Goal: Task Accomplishment & Management: Complete application form

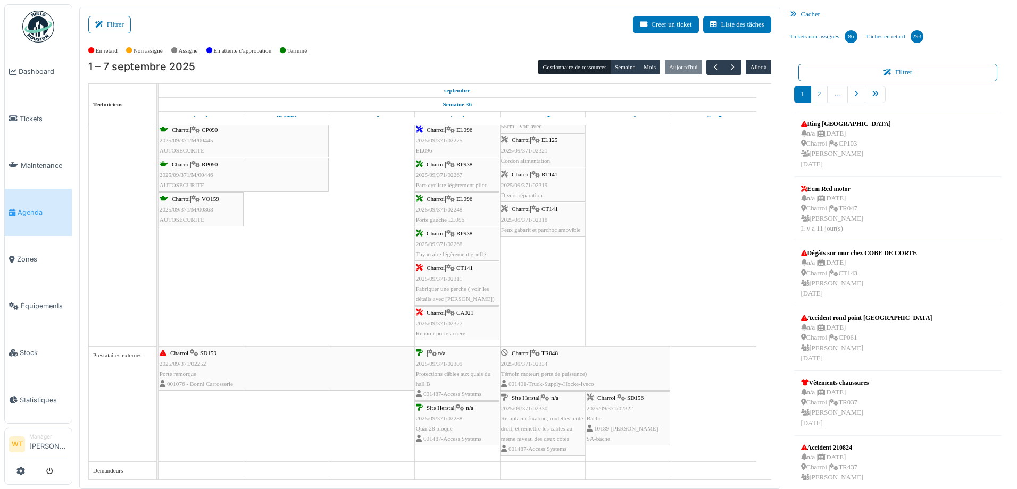
scroll to position [2, 0]
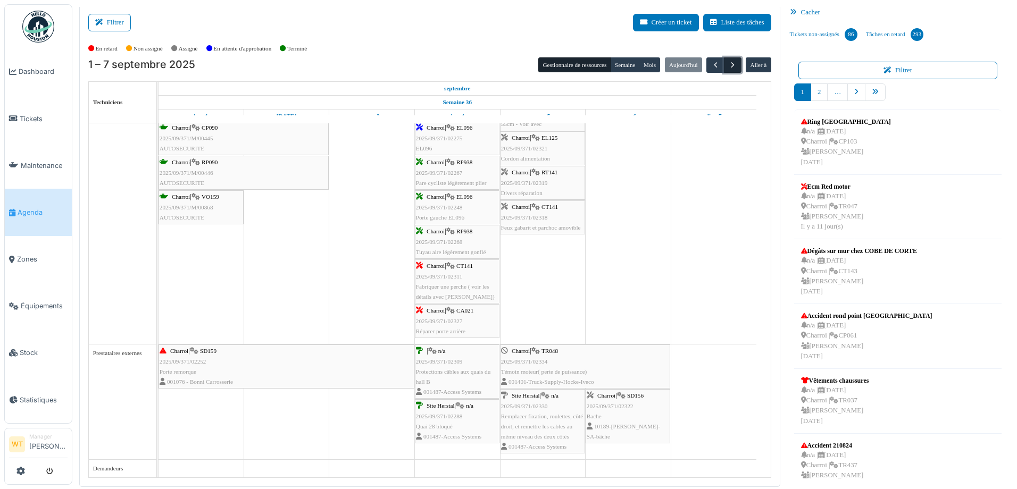
click at [729, 64] on span "button" at bounding box center [732, 65] width 9 height 9
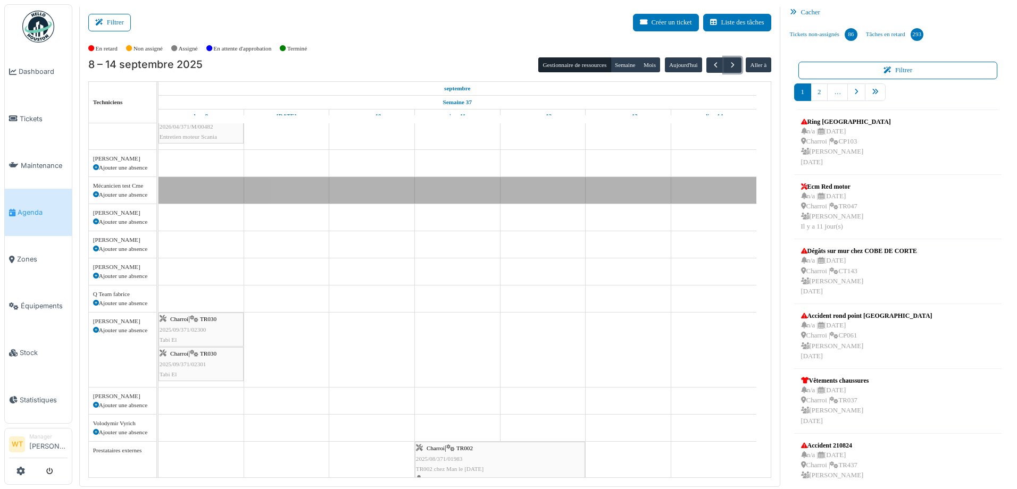
scroll to position [270, 0]
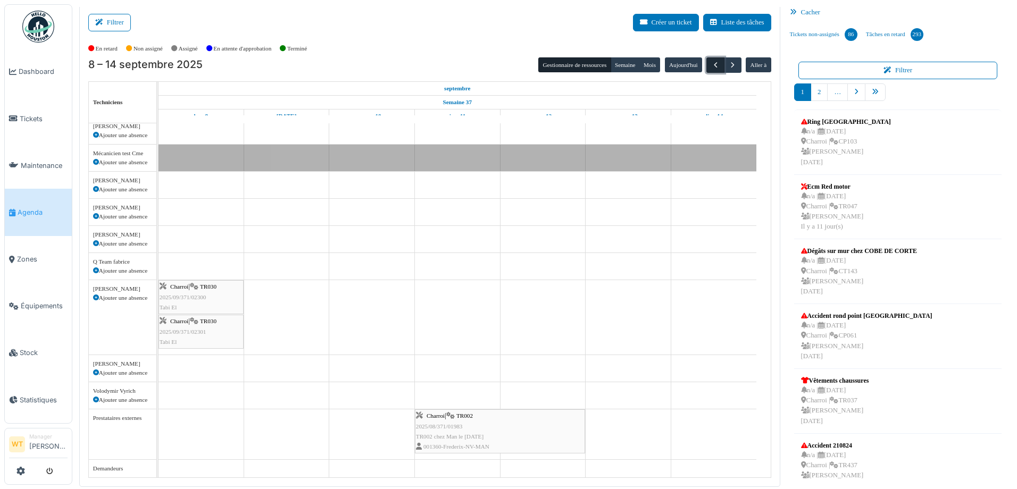
click at [711, 63] on span "button" at bounding box center [715, 65] width 9 height 9
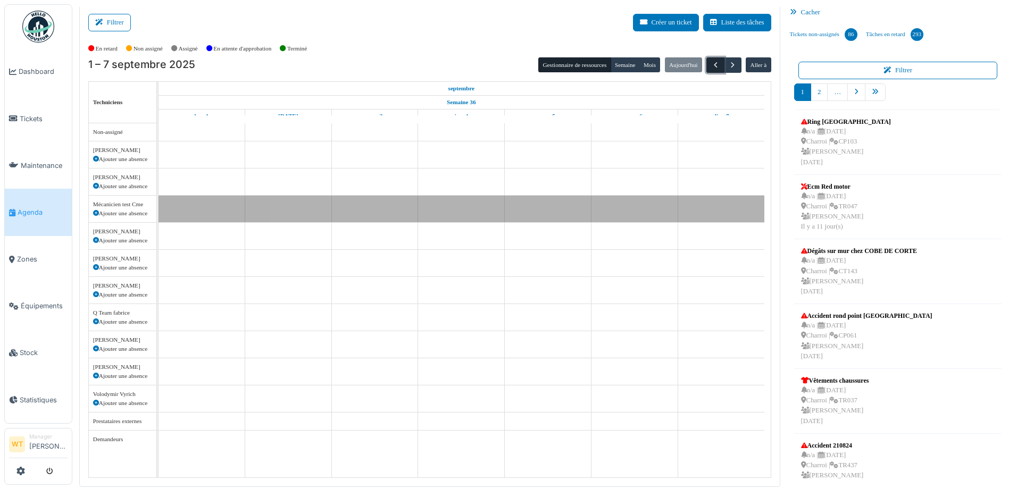
scroll to position [0, 0]
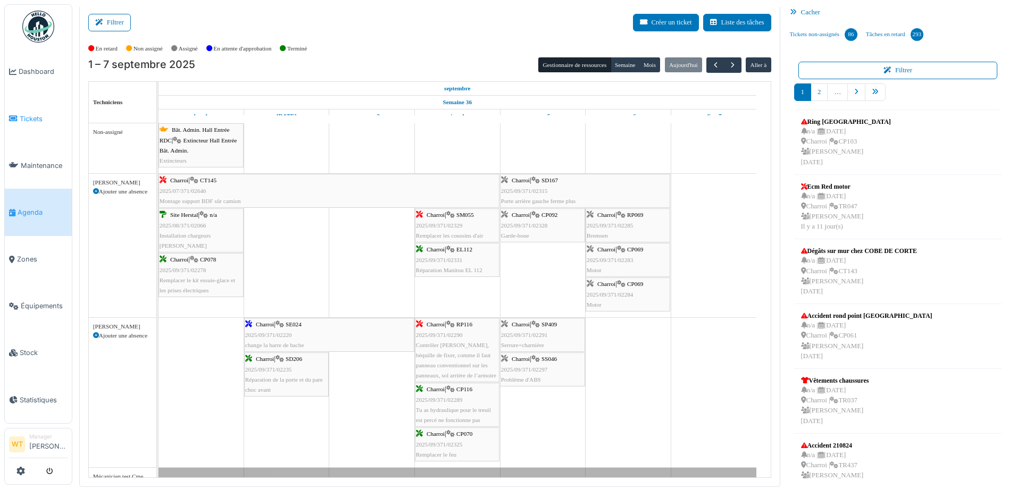
click at [42, 118] on span "Tickets" at bounding box center [44, 119] width 48 height 10
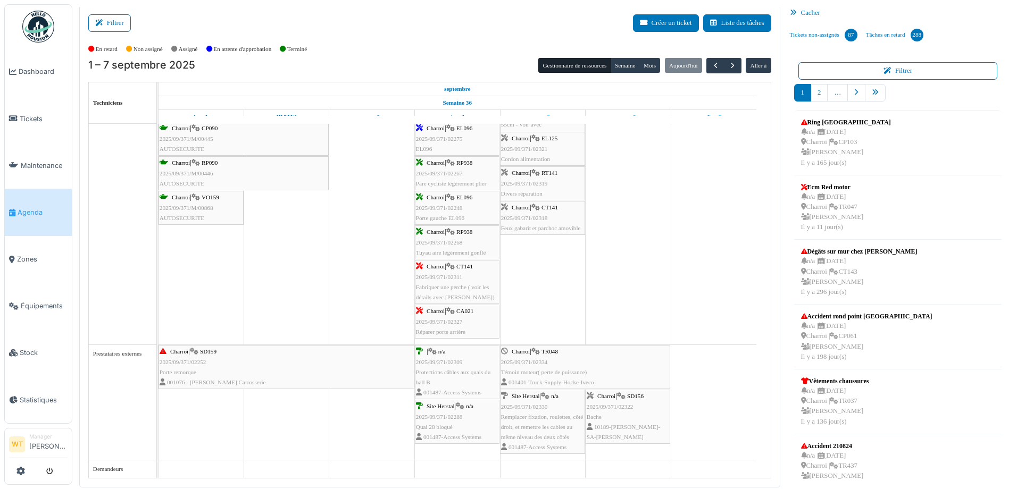
scroll to position [2, 0]
click at [43, 310] on link "Équipements" at bounding box center [38, 306] width 67 height 47
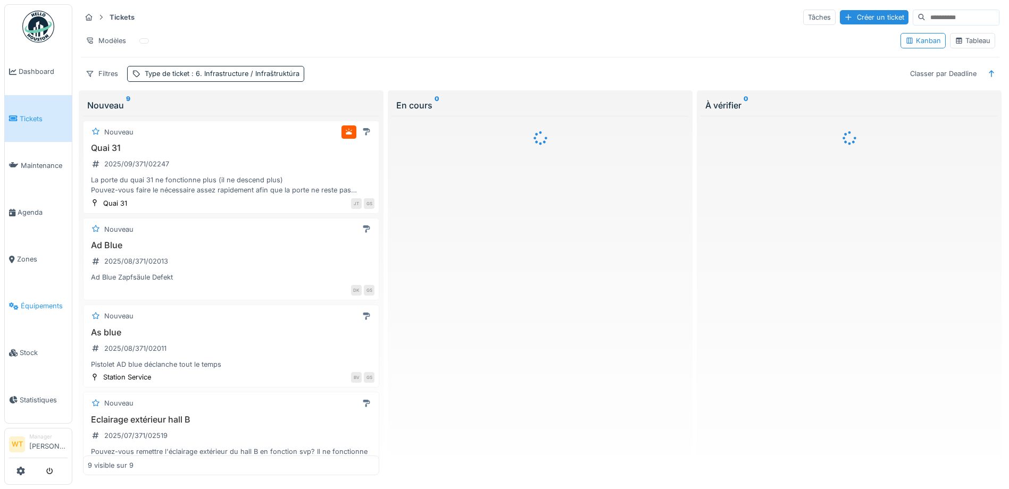
click at [37, 289] on link "Équipements" at bounding box center [38, 306] width 67 height 47
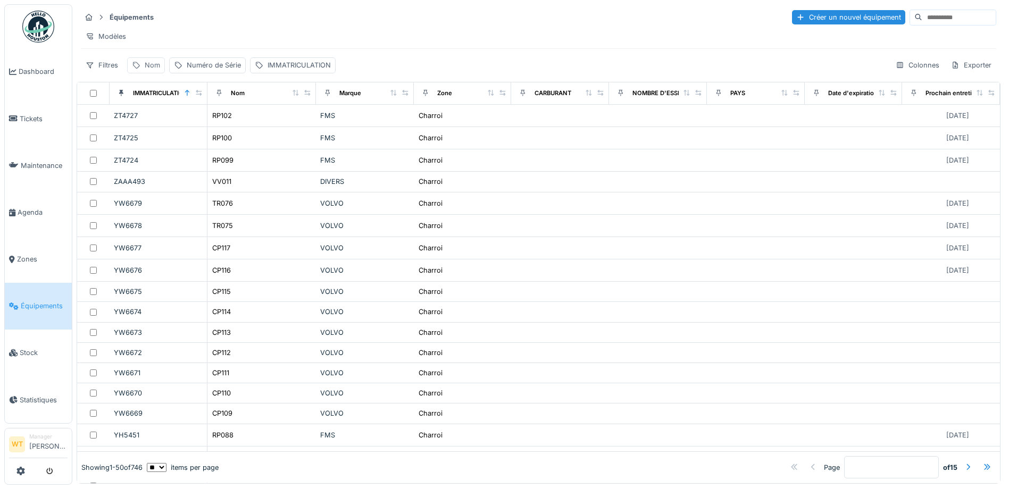
click at [140, 73] on div "Nom" at bounding box center [146, 64] width 38 height 15
click at [185, 127] on input "Nom" at bounding box center [185, 124] width 106 height 22
type input "***"
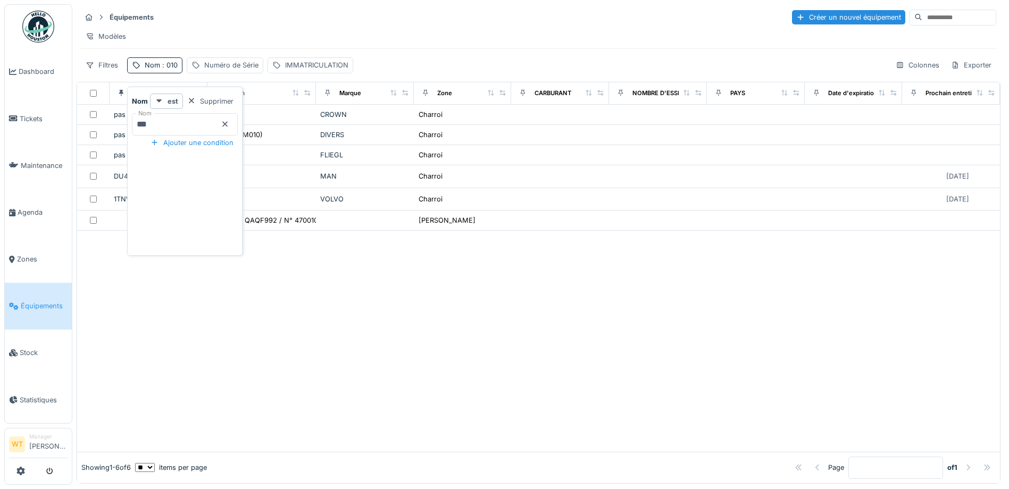
scroll to position [7, 0]
click at [287, 55] on div "Équipements Créer un nouvel équipement Modèles Filtres Nom : 010 Numéro de Séri…" at bounding box center [539, 40] width 924 height 73
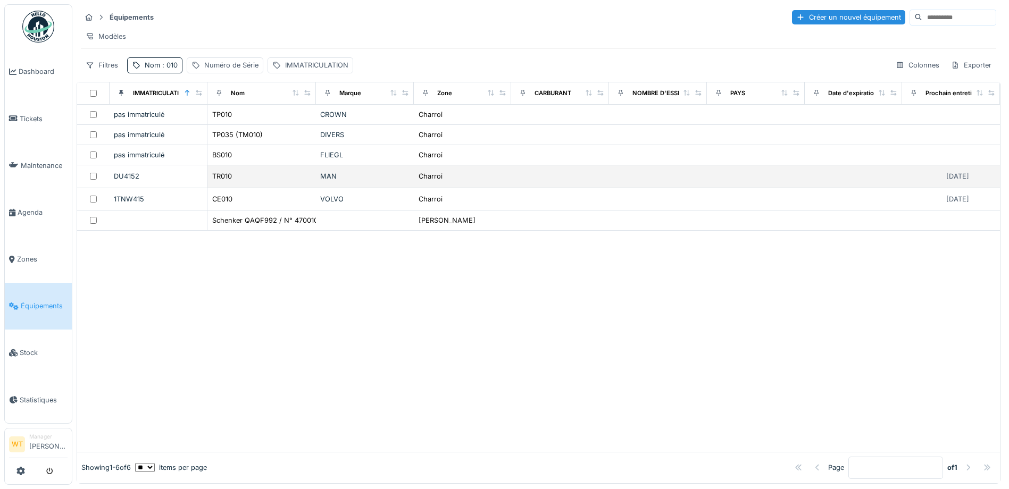
click at [253, 182] on div "TR010" at bounding box center [262, 176] width 100 height 11
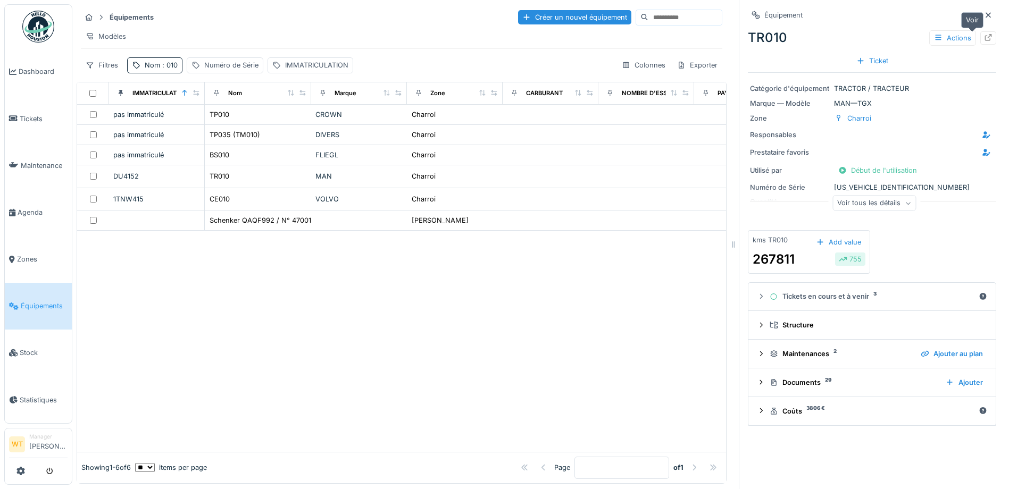
click at [985, 34] on icon at bounding box center [988, 37] width 7 height 7
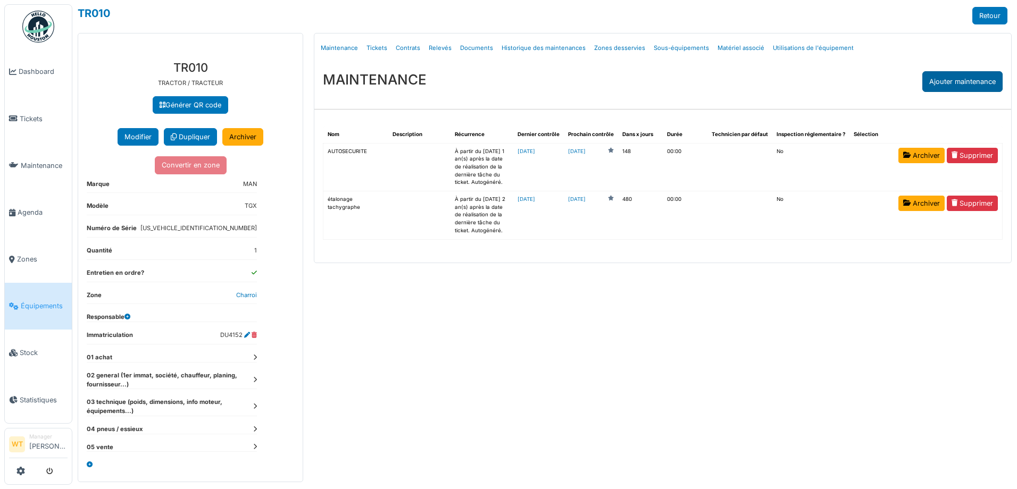
click at [947, 83] on div "Ajouter maintenance" at bounding box center [962, 81] width 80 height 21
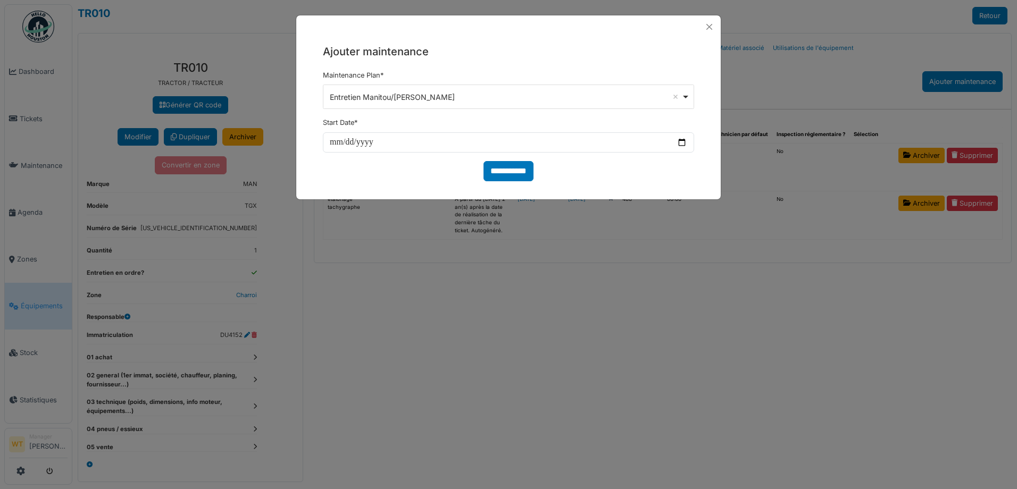
click at [482, 101] on div "Entretien Manitou/Moffett Remove item" at bounding box center [506, 96] width 352 height 11
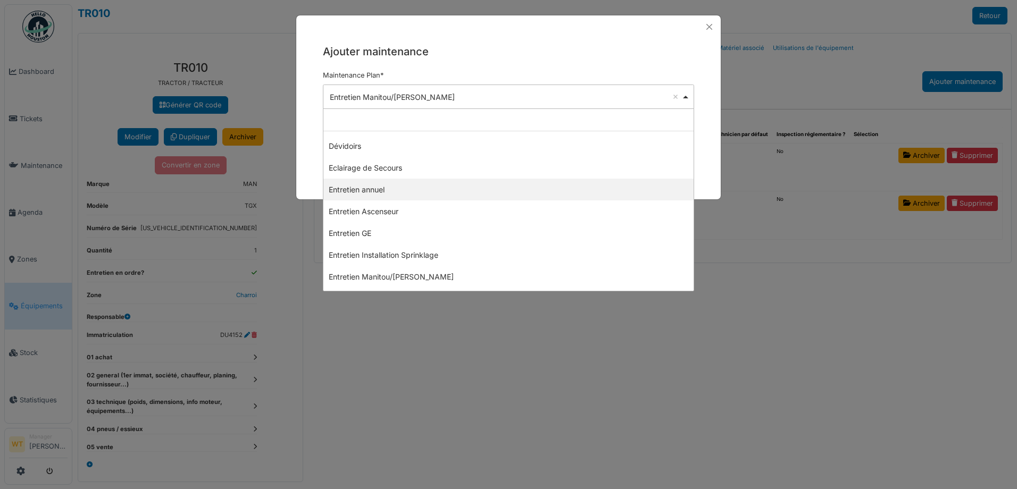
scroll to position [213, 0]
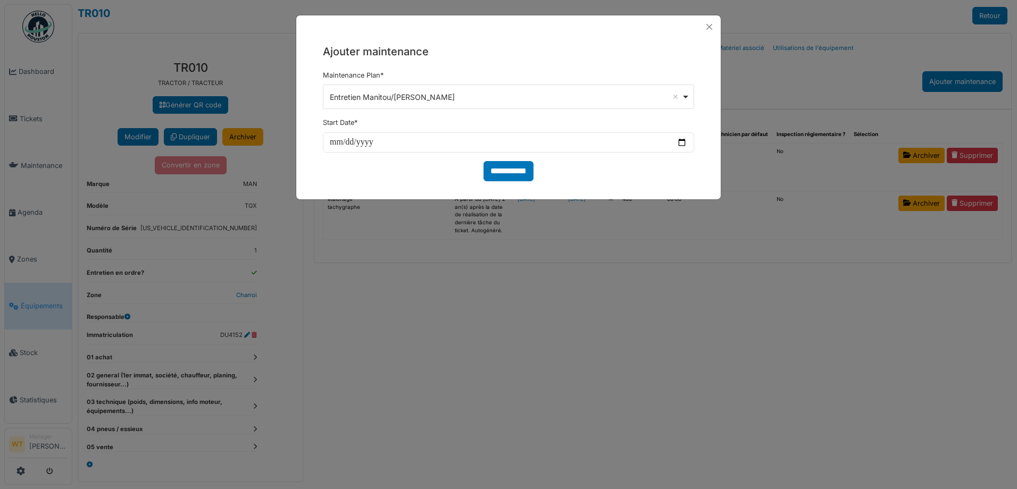
click at [539, 48] on h5 "Ajouter maintenance" at bounding box center [508, 52] width 371 height 16
click at [686, 97] on div "Entretien Manitou/Moffett Remove item" at bounding box center [509, 96] width 362 height 15
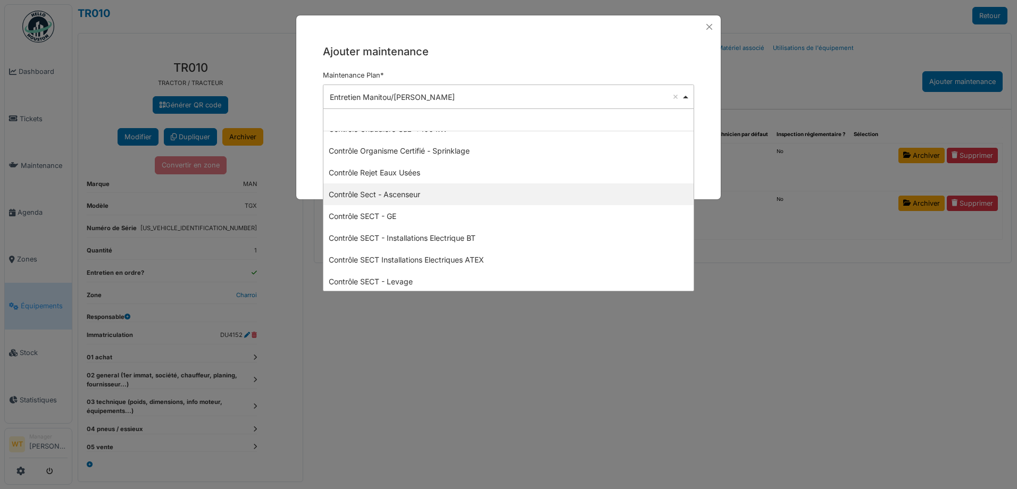
scroll to position [0, 0]
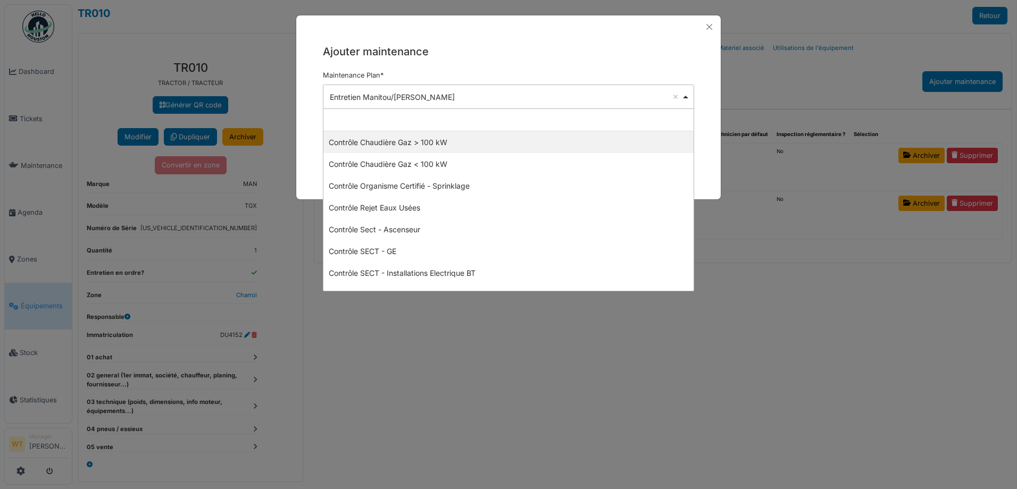
click at [517, 18] on div at bounding box center [508, 26] width 424 height 23
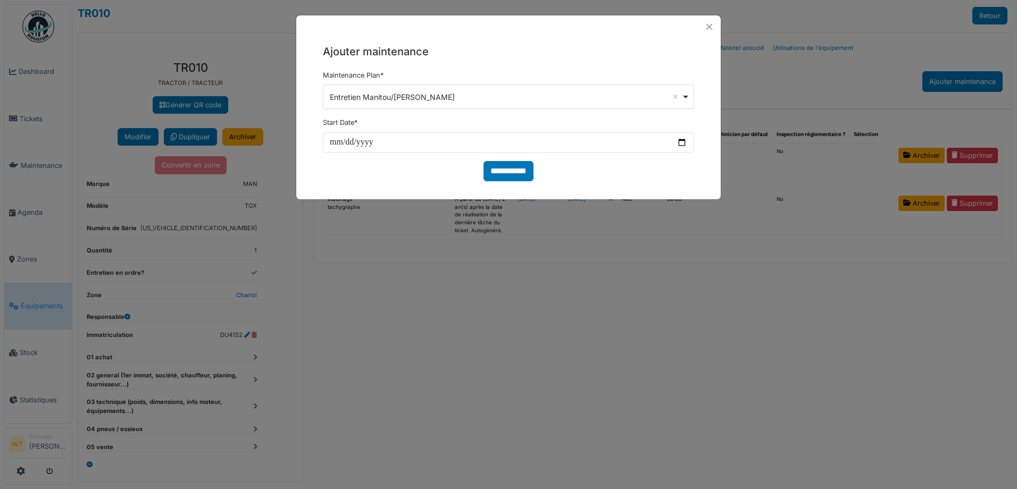
click at [540, 105] on div "**********" at bounding box center [508, 97] width 371 height 24
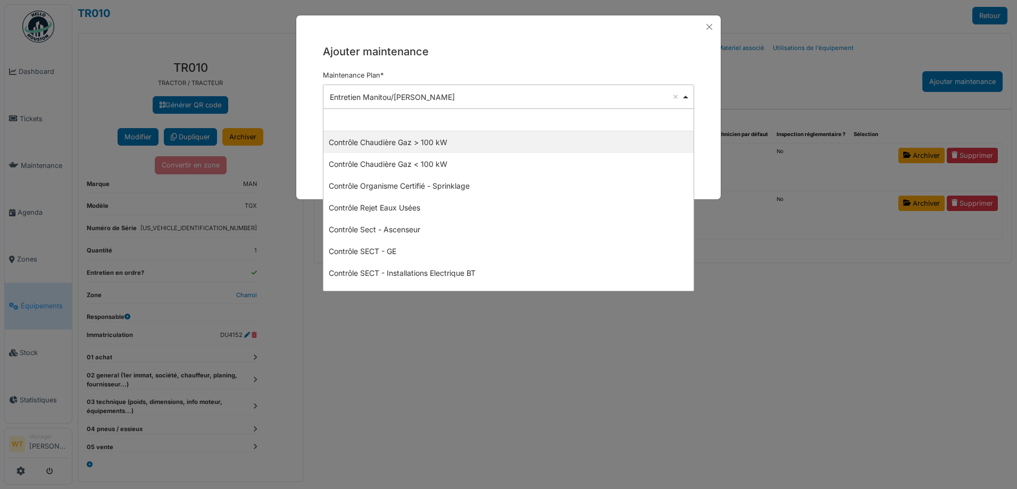
click at [464, 122] on input "null" at bounding box center [508, 120] width 370 height 22
click at [488, 108] on div "**********" at bounding box center [508, 199] width 371 height 183
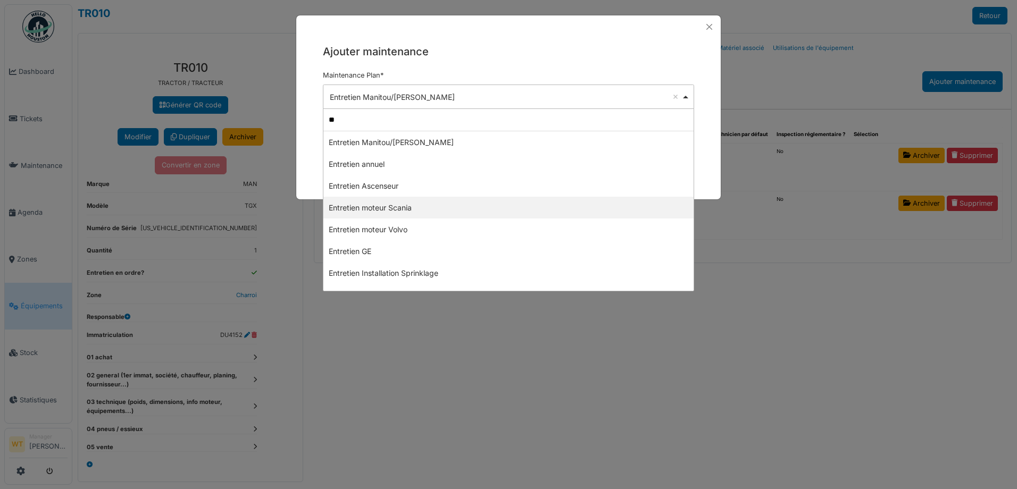
type input "*"
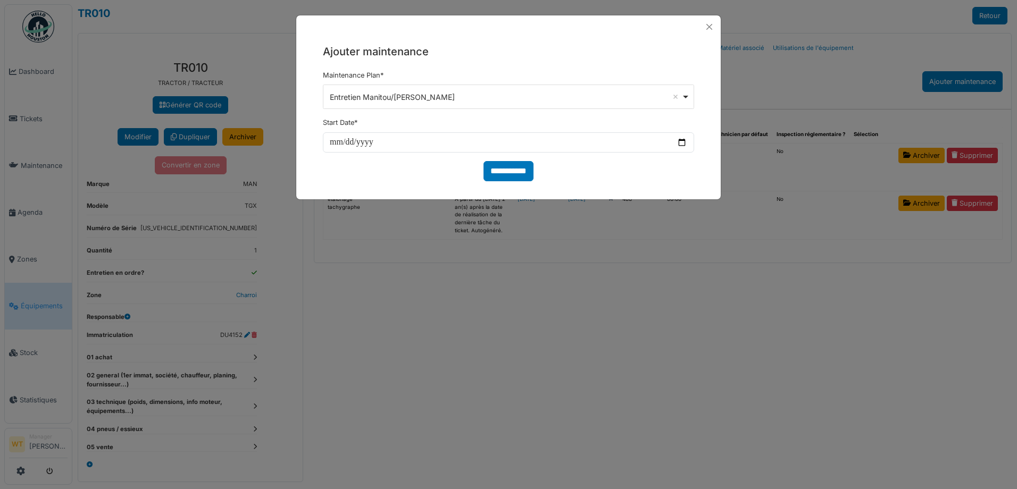
click at [812, 234] on div "**********" at bounding box center [508, 244] width 1017 height 489
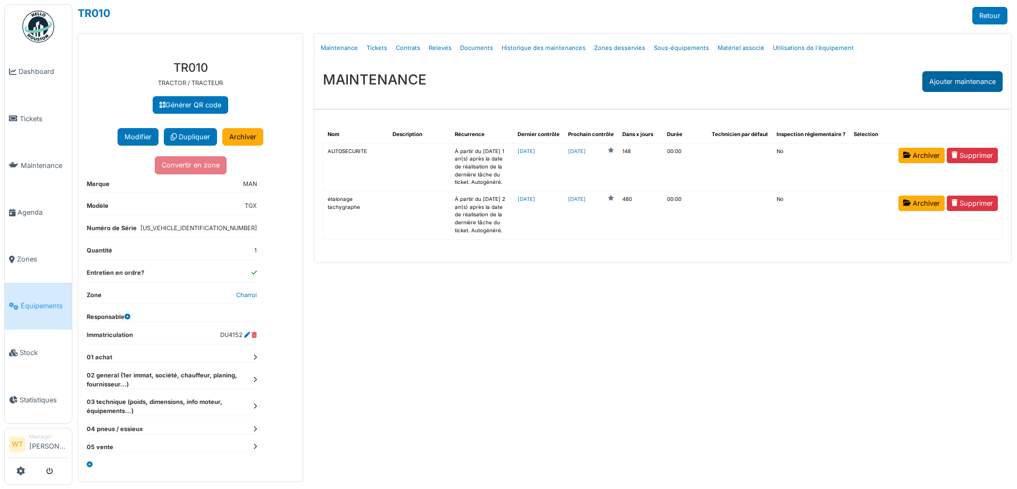
click at [932, 81] on div "Ajouter maintenance" at bounding box center [962, 81] width 80 height 21
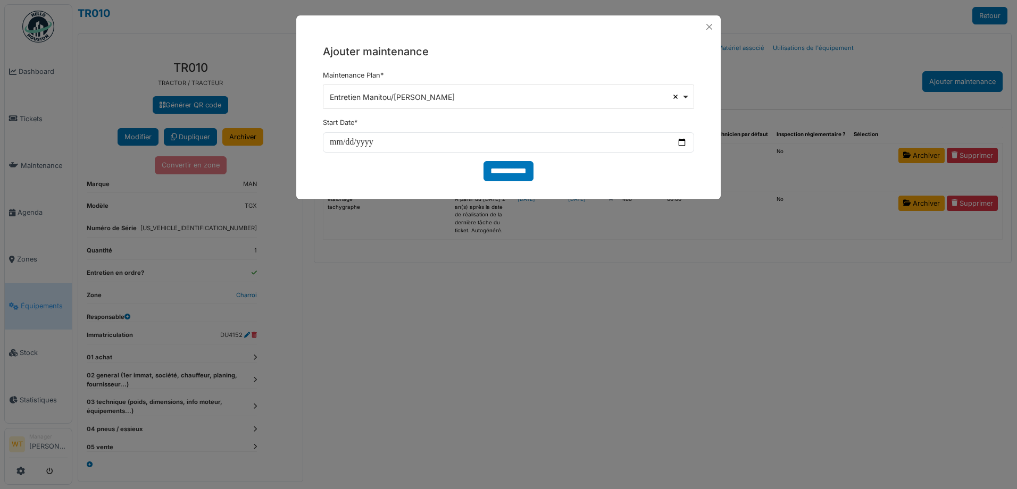
select select
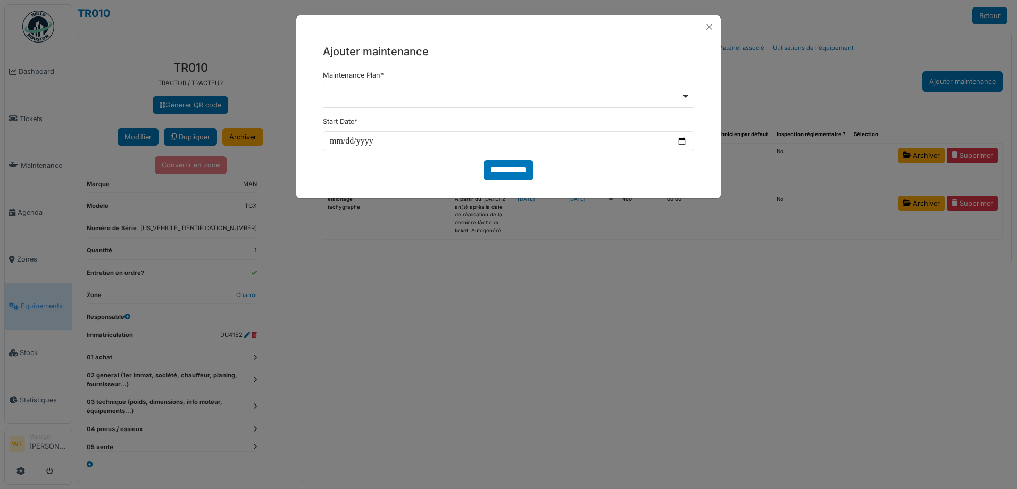
click at [635, 96] on div at bounding box center [509, 96] width 362 height 4
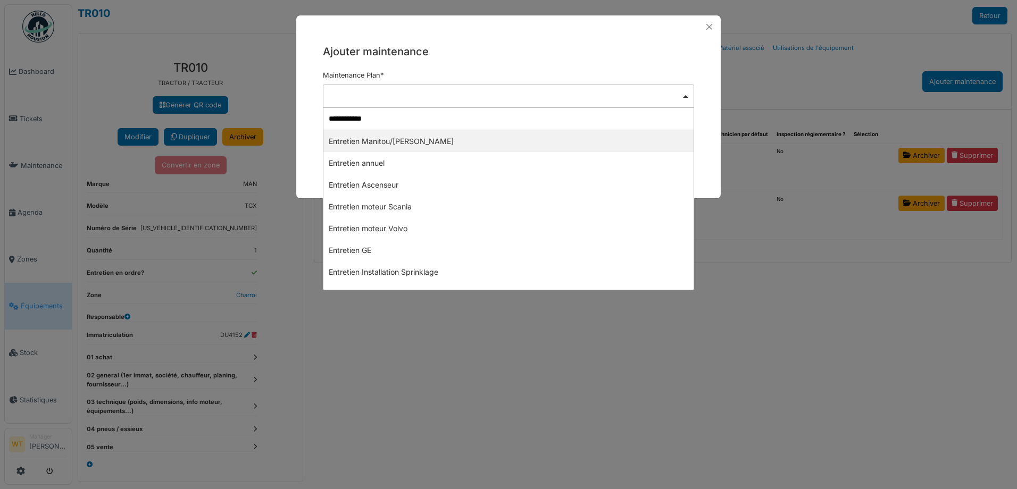
type input "**********"
select select "*****"
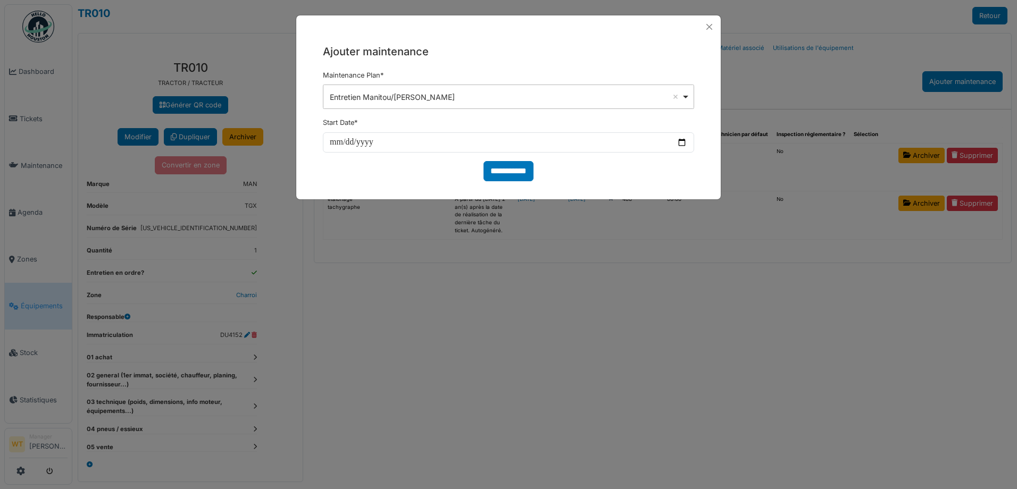
click at [532, 101] on div "Entretien Manitou/Moffett Remove item" at bounding box center [506, 96] width 352 height 11
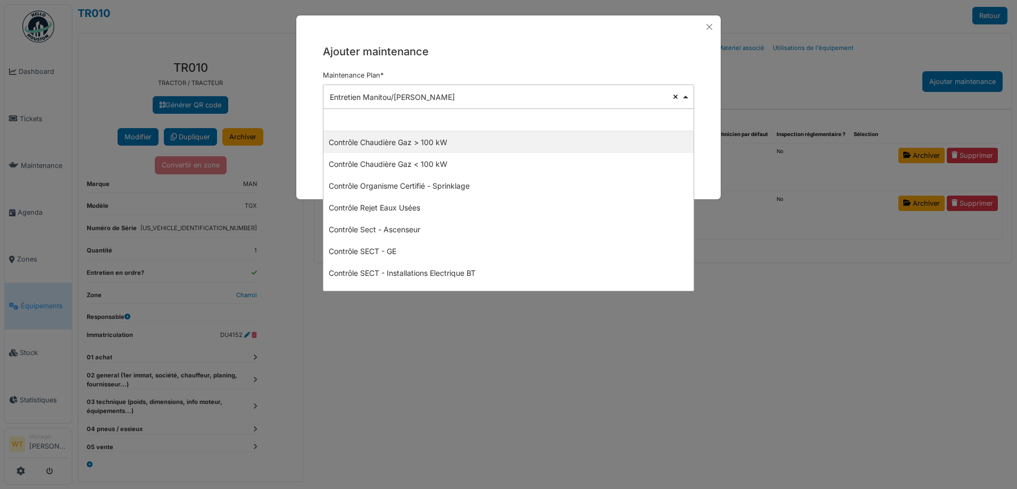
select select
click at [679, 94] on div at bounding box center [509, 96] width 362 height 4
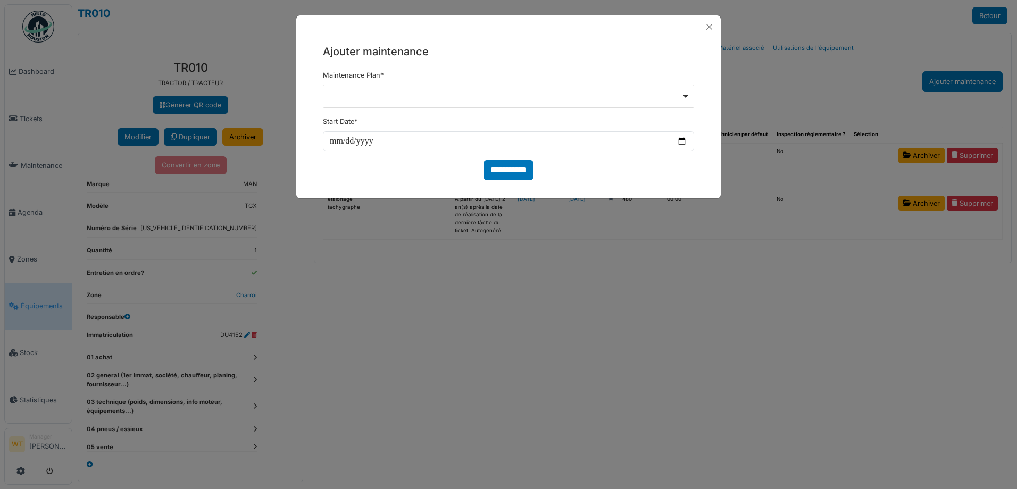
click at [685, 96] on div at bounding box center [509, 96] width 362 height 4
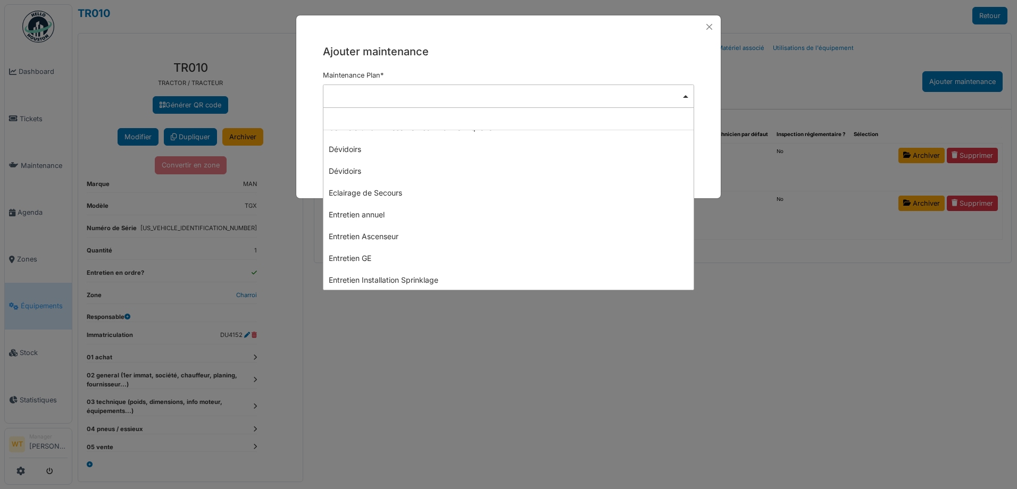
scroll to position [141, 0]
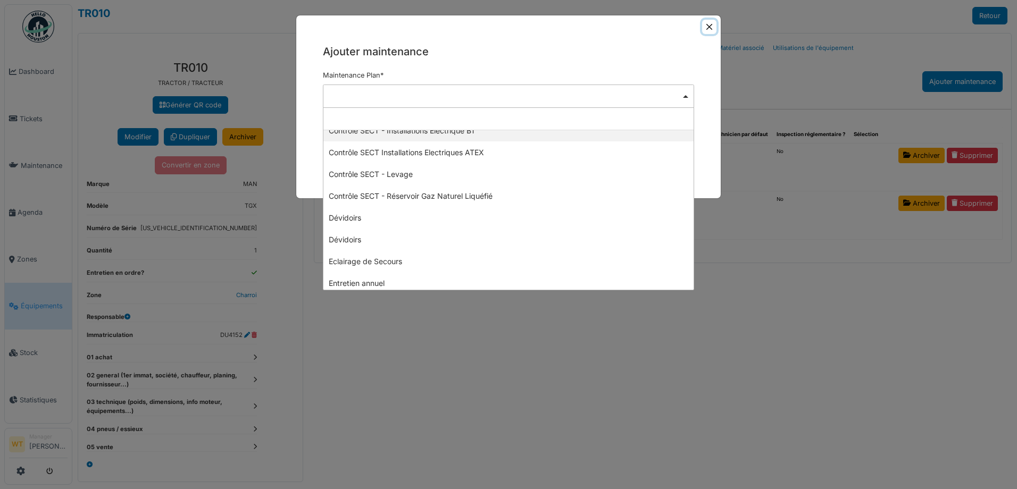
click at [709, 21] on button "Close" at bounding box center [709, 27] width 14 height 14
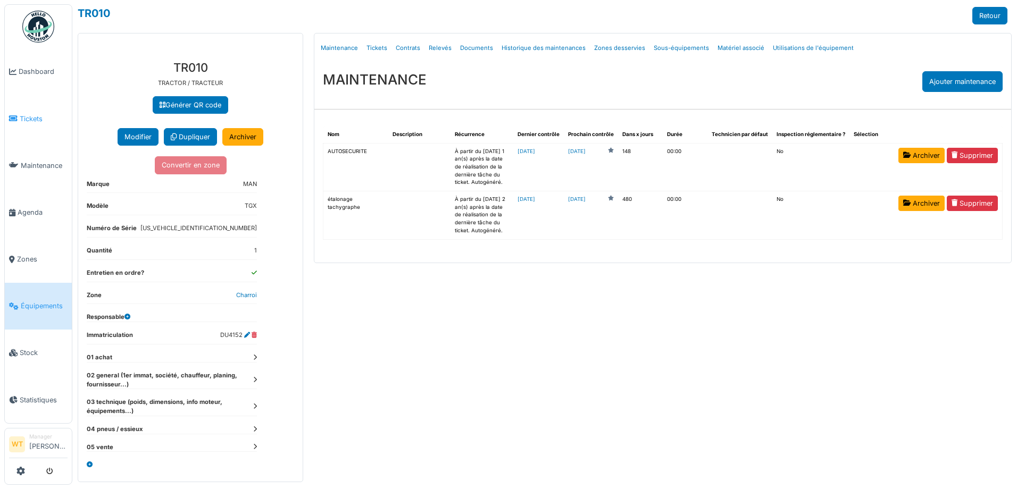
click at [14, 103] on link "Tickets" at bounding box center [38, 118] width 67 height 47
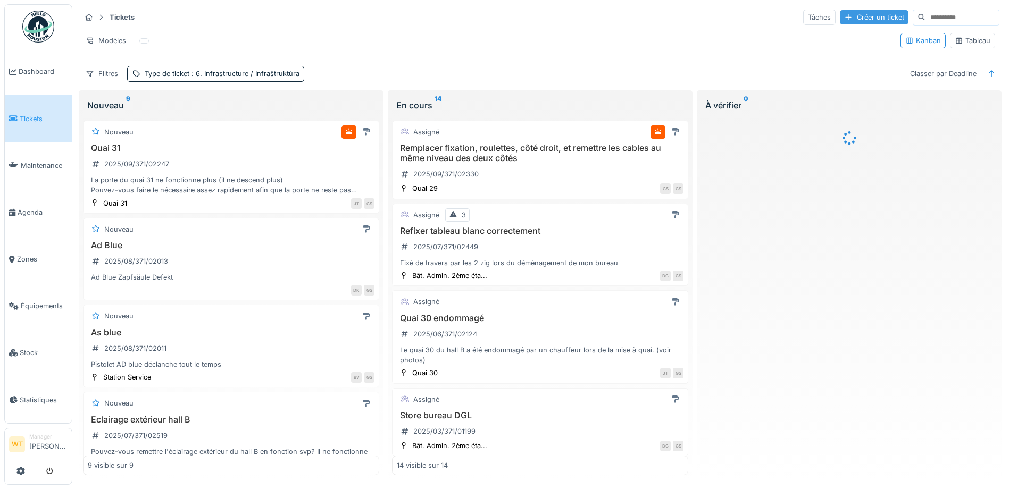
click at [855, 24] on div "Créer un ticket" at bounding box center [874, 17] width 69 height 14
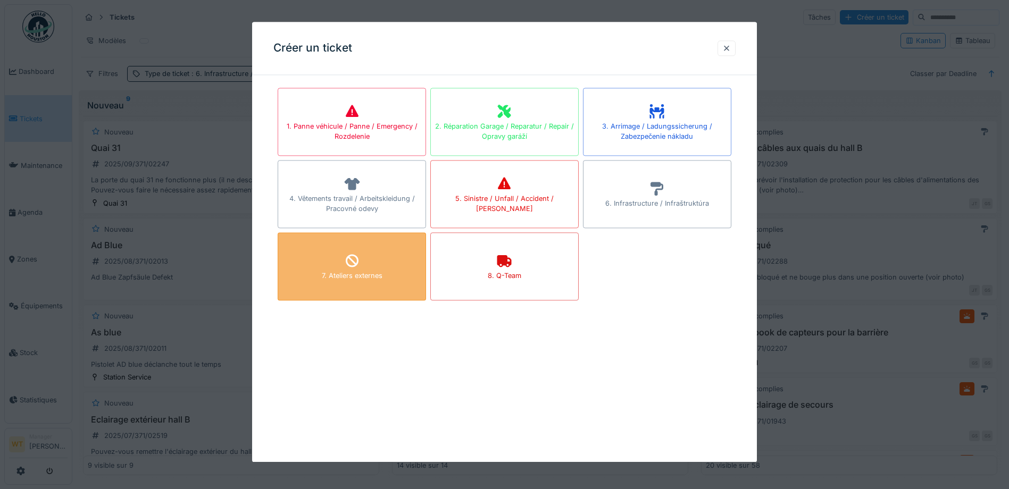
click at [349, 267] on icon at bounding box center [352, 261] width 16 height 13
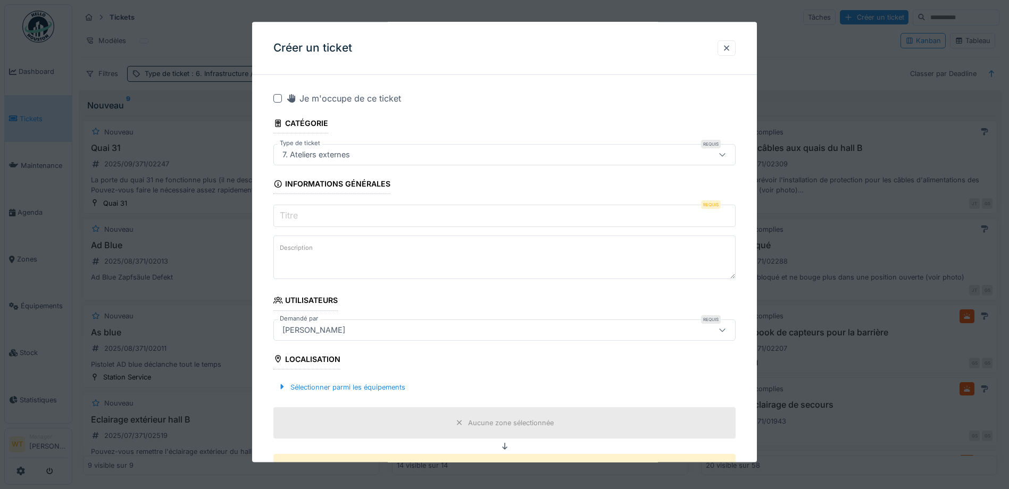
click at [357, 211] on input "Titre" at bounding box center [504, 216] width 462 height 22
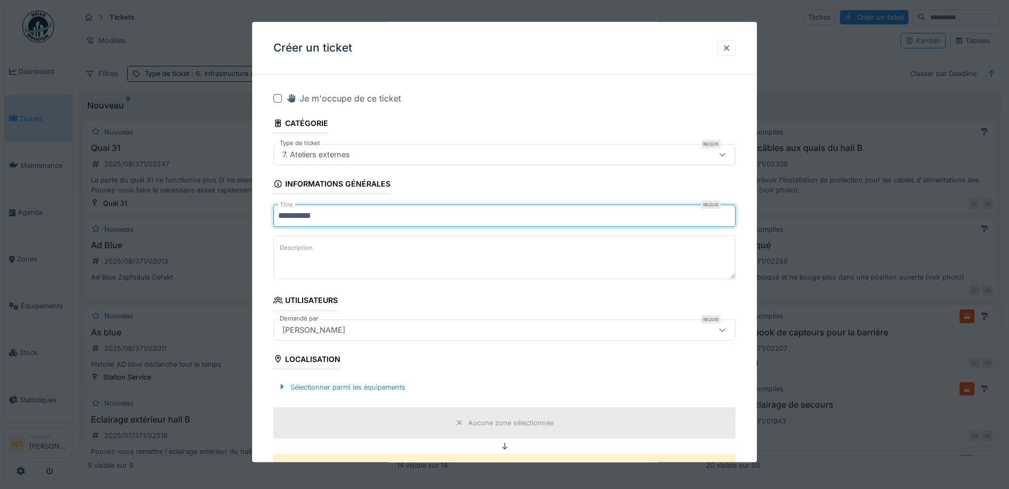
drag, startPoint x: 311, startPoint y: 216, endPoint x: 332, endPoint y: 203, distance: 24.8
click at [345, 212] on input "*********" at bounding box center [504, 216] width 462 height 22
type input "*"
type input "*********"
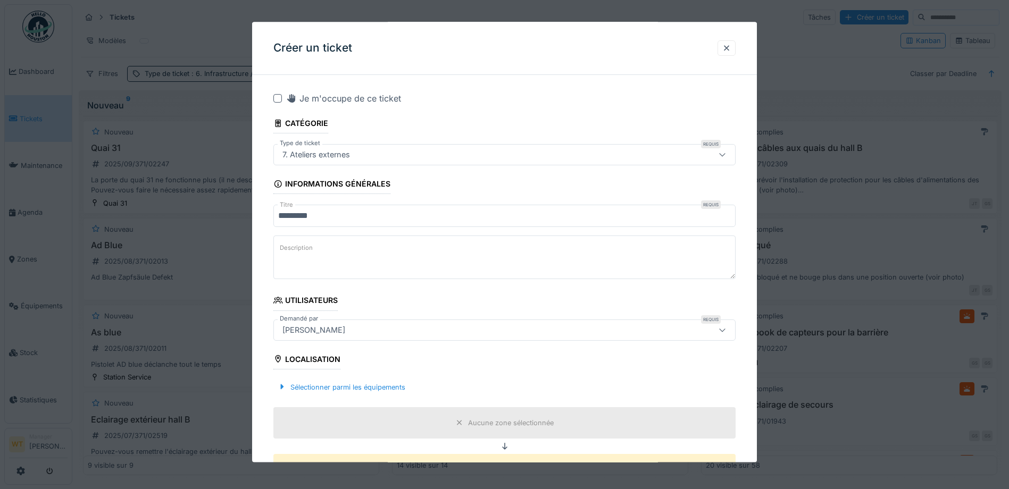
click at [343, 379] on div "Sélectionner parmi les équipements" at bounding box center [504, 387] width 462 height 31
click at [346, 383] on div "Sélectionner parmi les équipements" at bounding box center [341, 387] width 136 height 14
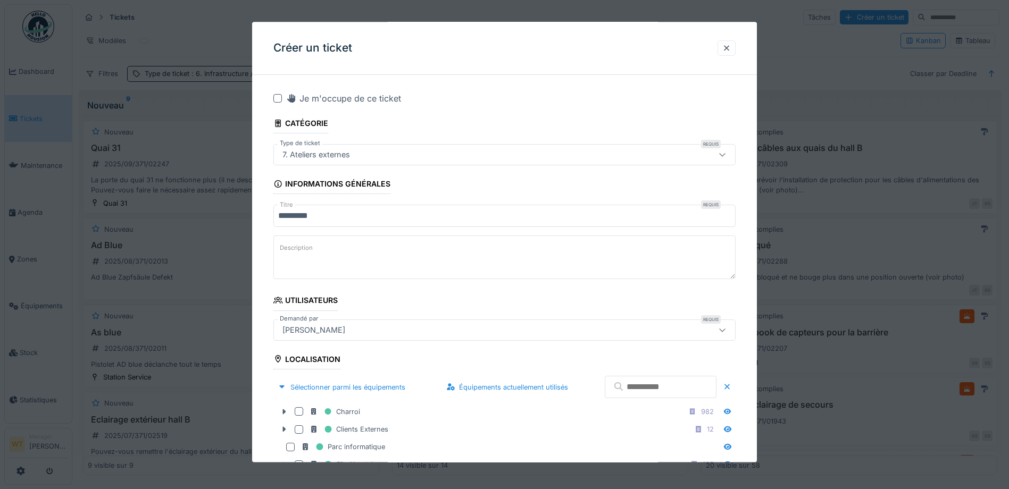
click at [639, 391] on input "text" at bounding box center [661, 388] width 112 height 22
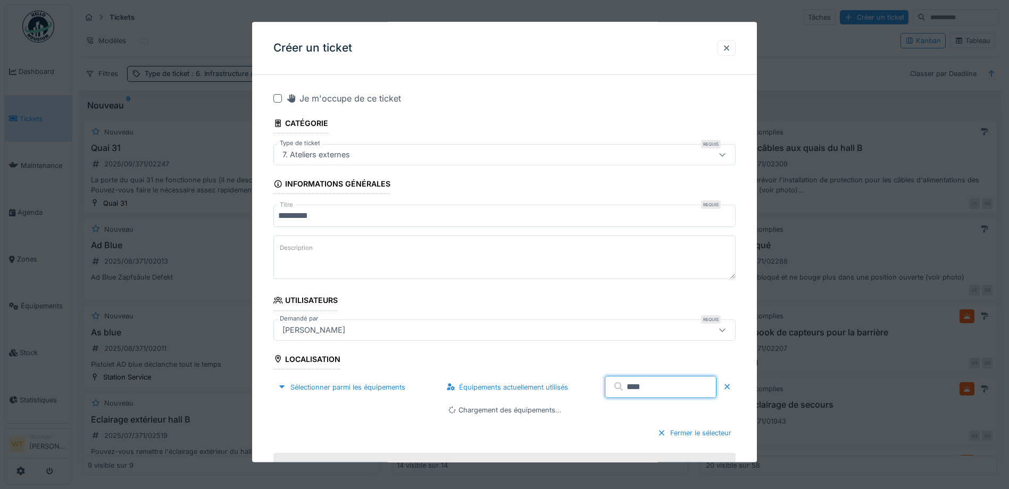
type input "****"
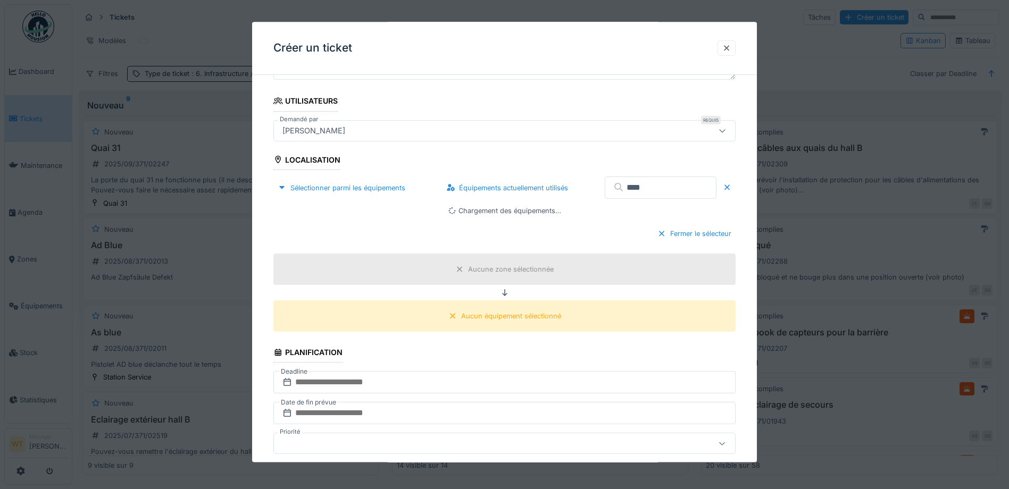
scroll to position [213, 0]
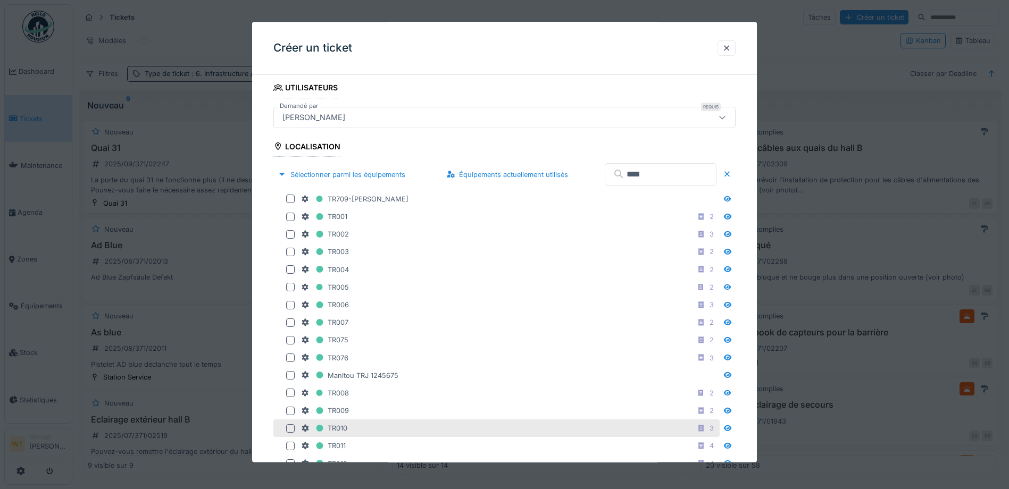
click at [356, 430] on div "TR010 3" at bounding box center [509, 428] width 416 height 13
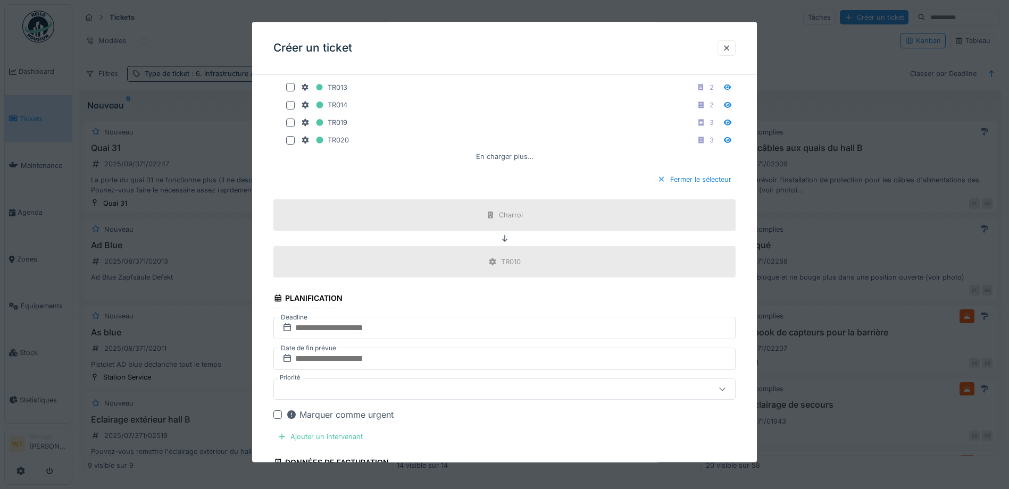
scroll to position [638, 0]
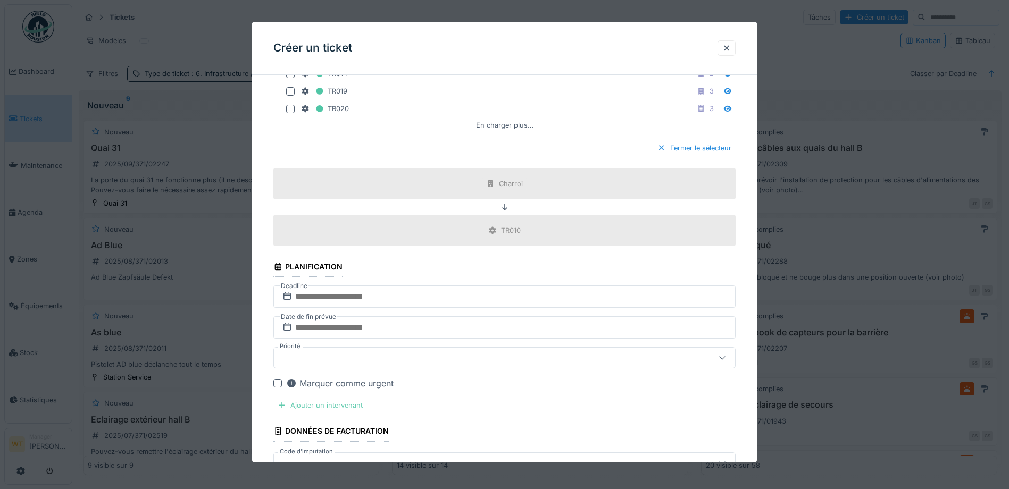
click at [345, 406] on div "Ajouter un intervenant" at bounding box center [320, 406] width 94 height 14
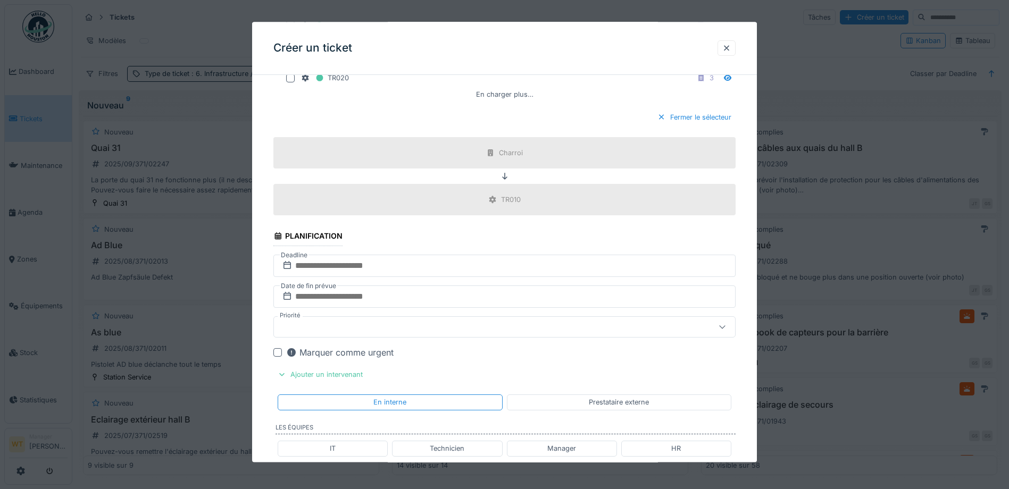
scroll to position [745, 0]
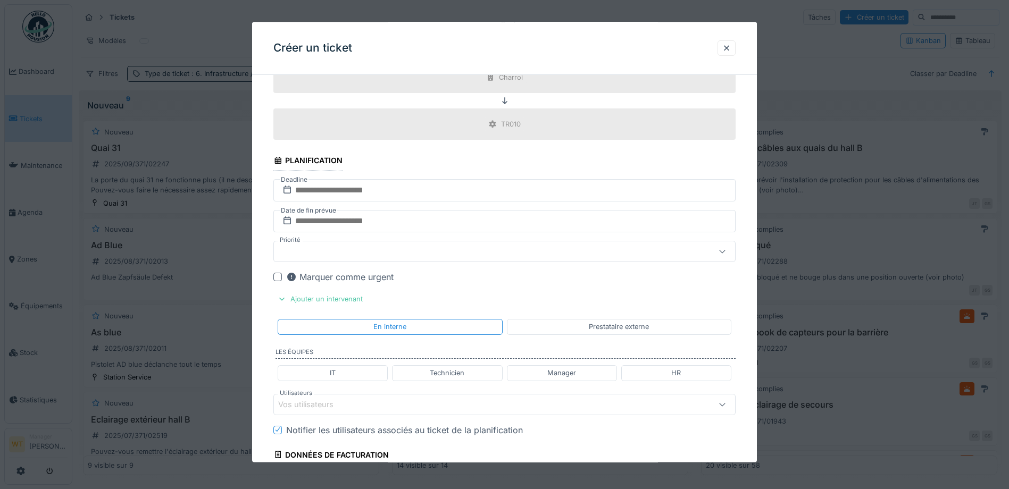
click at [550, 327] on div "Prestataire externe" at bounding box center [619, 327] width 224 height 15
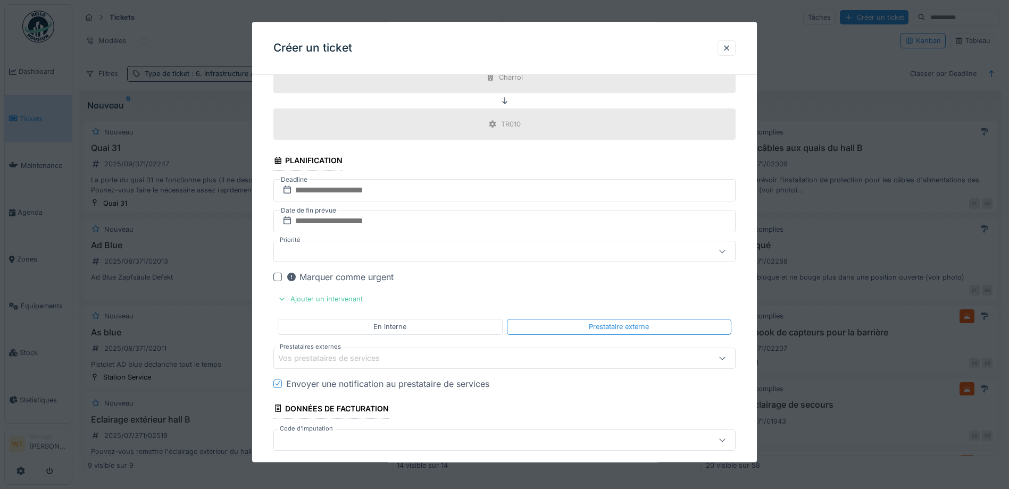
click at [416, 365] on div "Vos prestataires de services" at bounding box center [504, 358] width 462 height 21
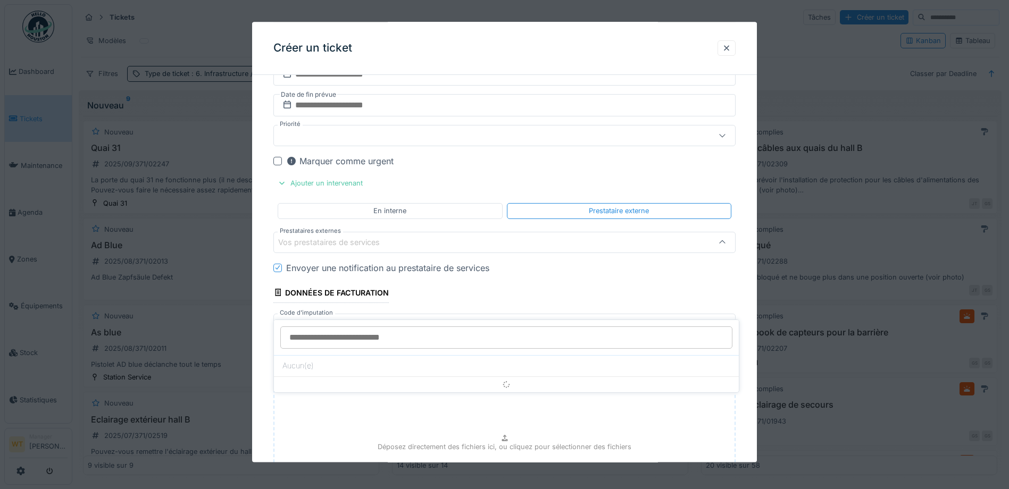
scroll to position [861, 0]
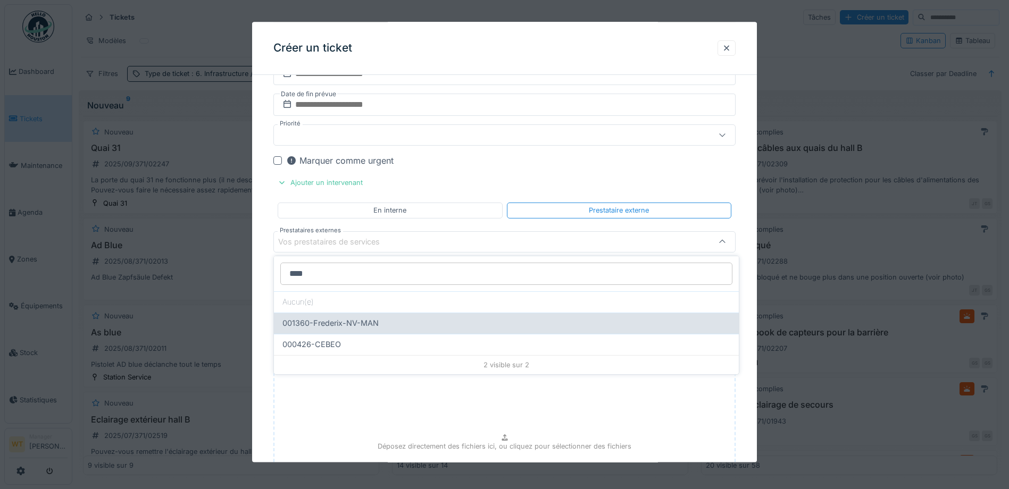
type input "****"
click at [390, 329] on div "001360-Frederix-NV-MAN" at bounding box center [506, 323] width 448 height 12
type input "*****"
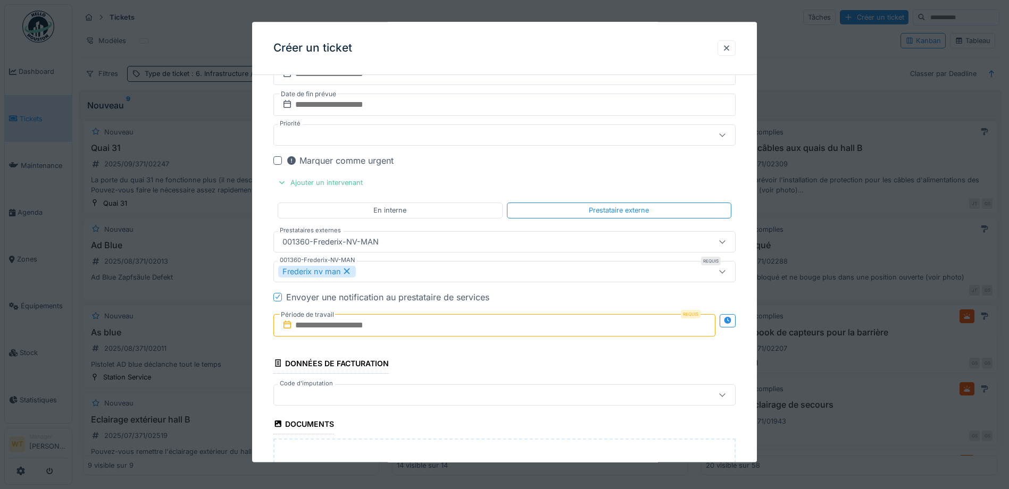
click at [329, 330] on input "text" at bounding box center [494, 325] width 442 height 22
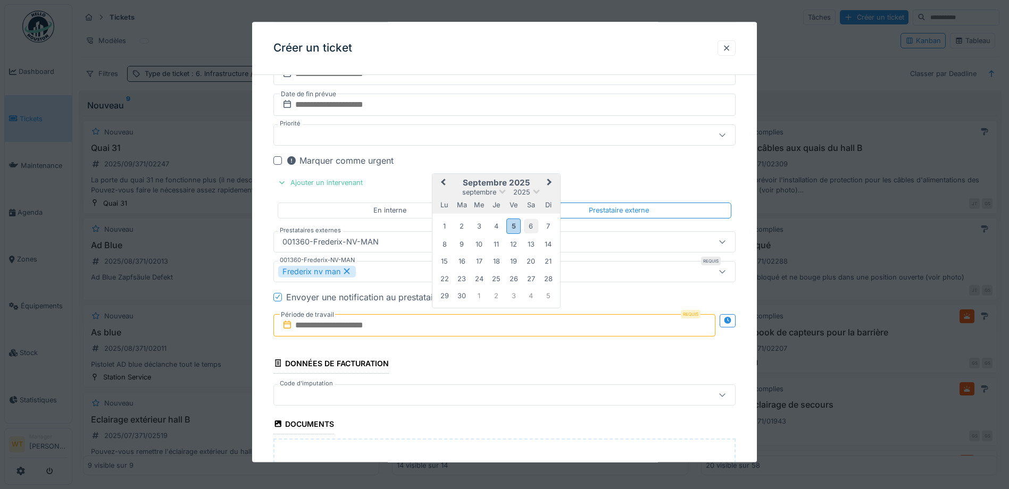
click at [529, 226] on div "6" at bounding box center [531, 227] width 14 height 14
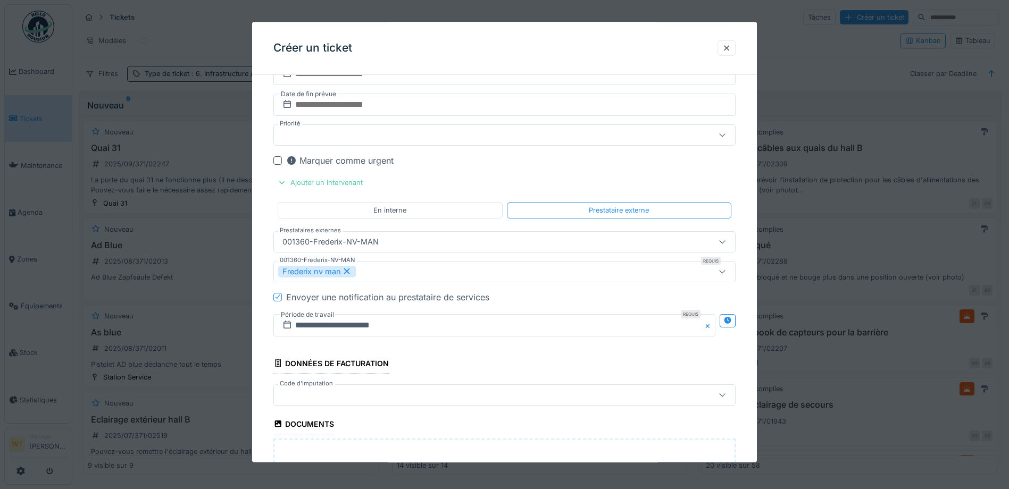
click at [403, 396] on div at bounding box center [477, 395] width 398 height 12
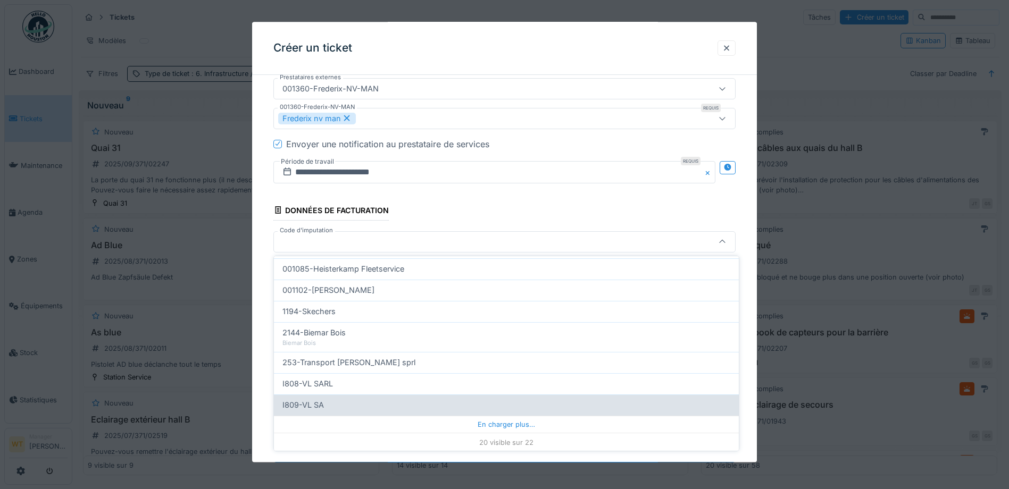
scroll to position [340, 0]
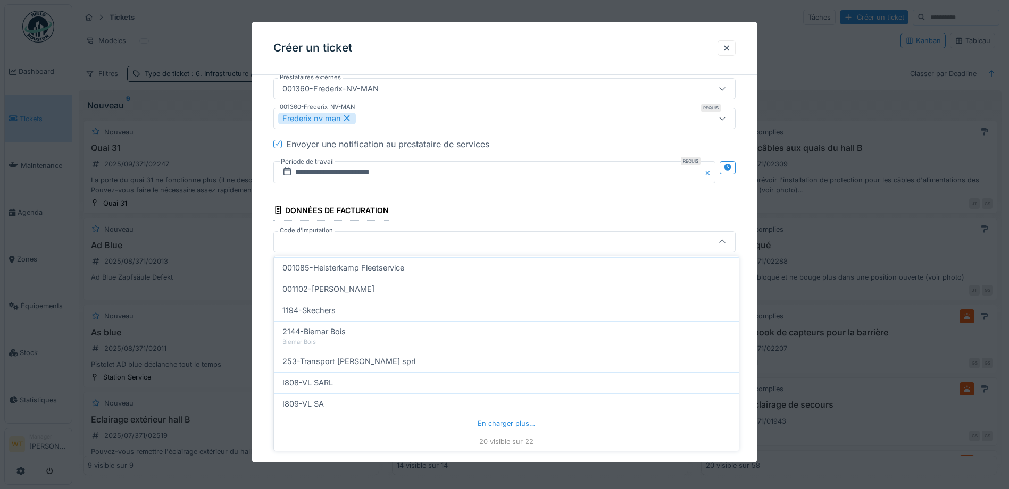
click at [363, 382] on div "I808-VL SARL" at bounding box center [506, 383] width 448 height 12
type input "***"
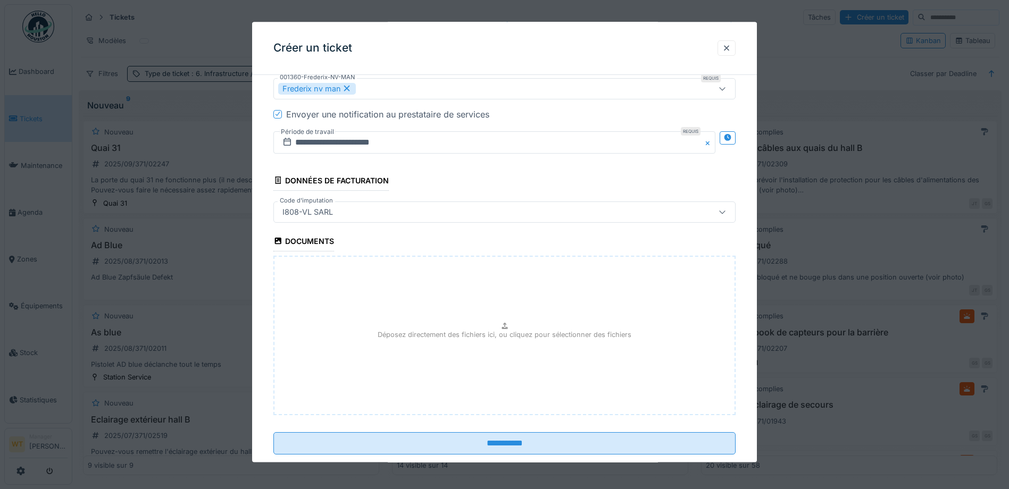
scroll to position [1066, 0]
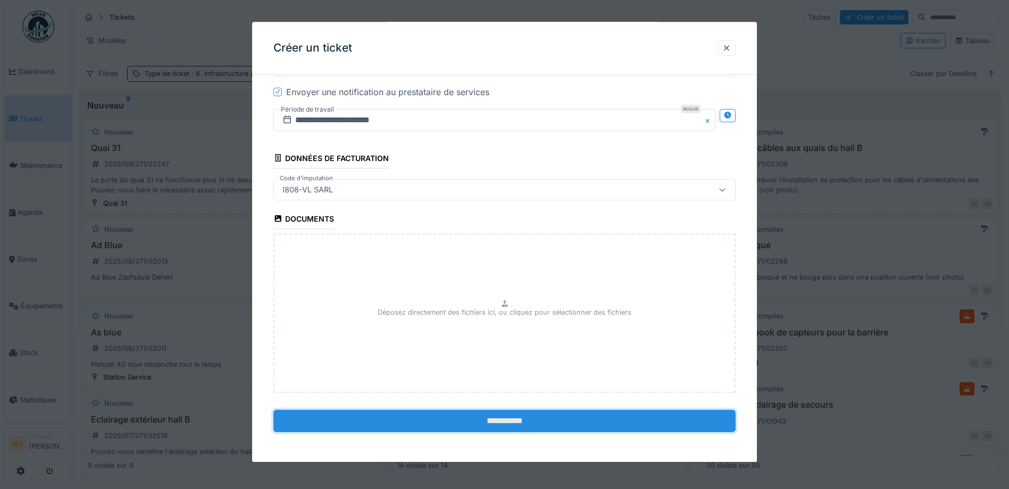
click at [461, 417] on input "**********" at bounding box center [504, 421] width 462 height 22
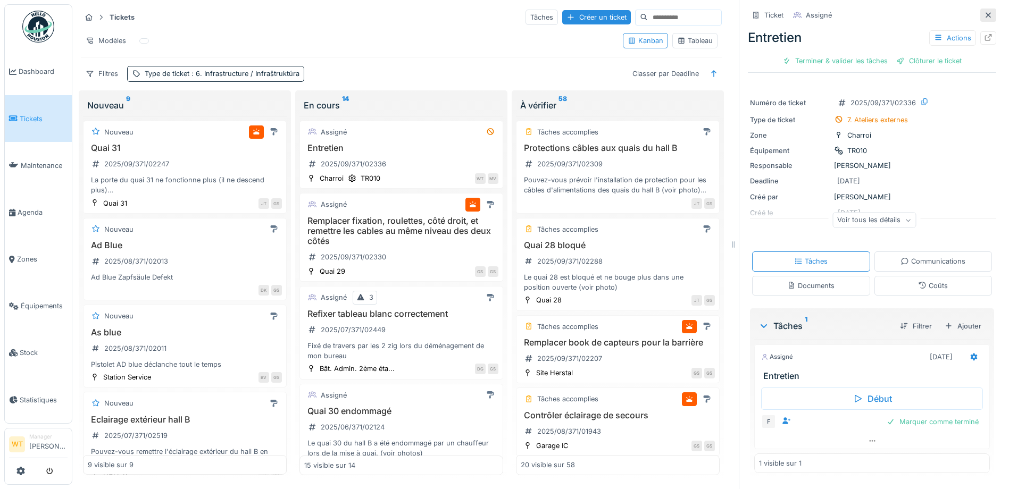
click at [984, 12] on icon at bounding box center [988, 15] width 9 height 7
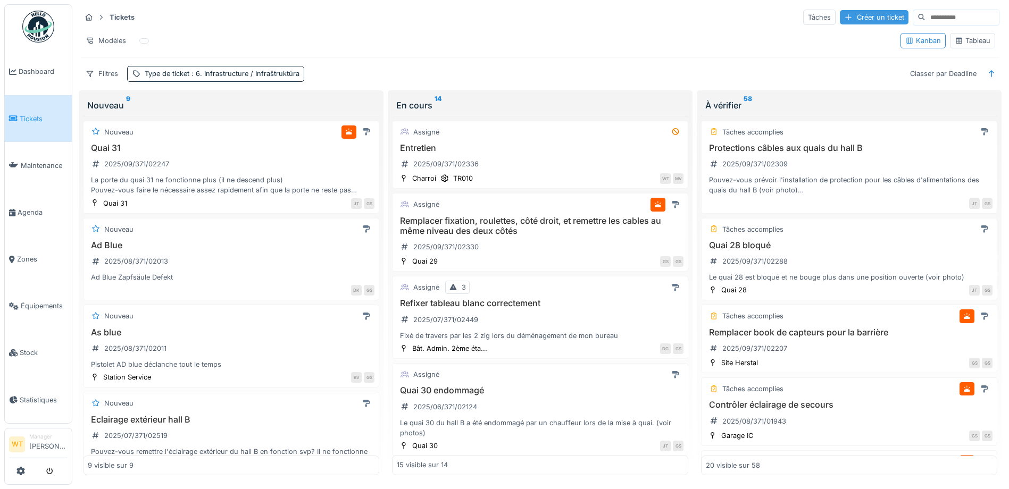
click at [840, 16] on div "Créer un ticket" at bounding box center [874, 17] width 69 height 14
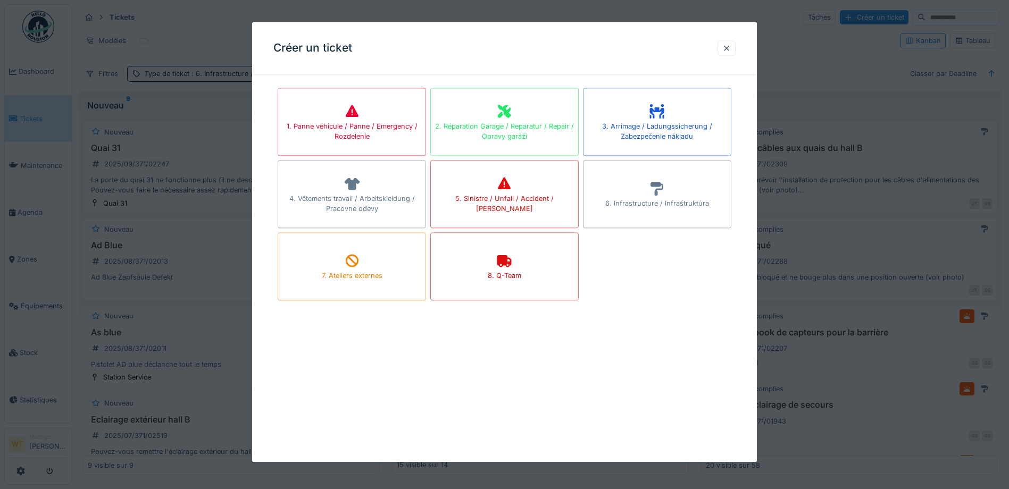
drag, startPoint x: 32, startPoint y: 289, endPoint x: 30, endPoint y: 295, distance: 6.7
click at [32, 289] on div at bounding box center [504, 244] width 1009 height 489
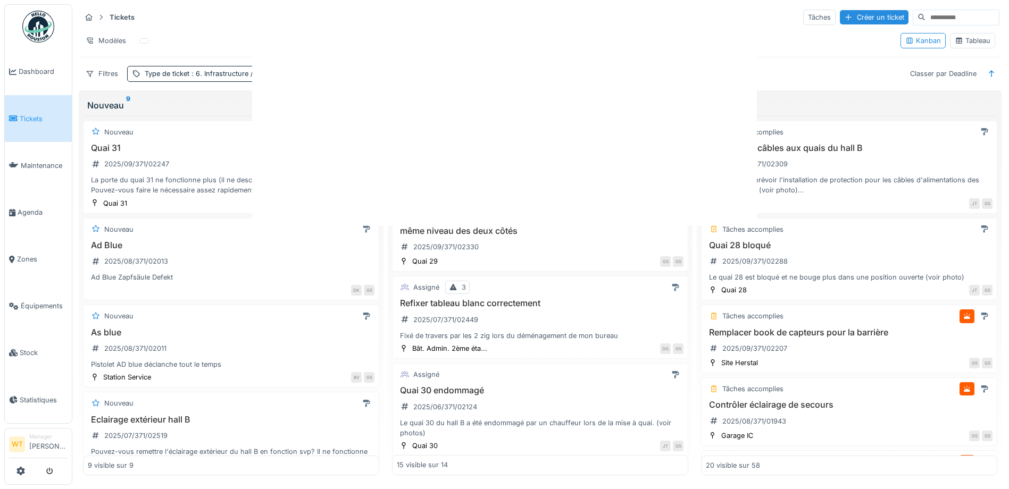
click at [32, 298] on div at bounding box center [504, 244] width 1009 height 489
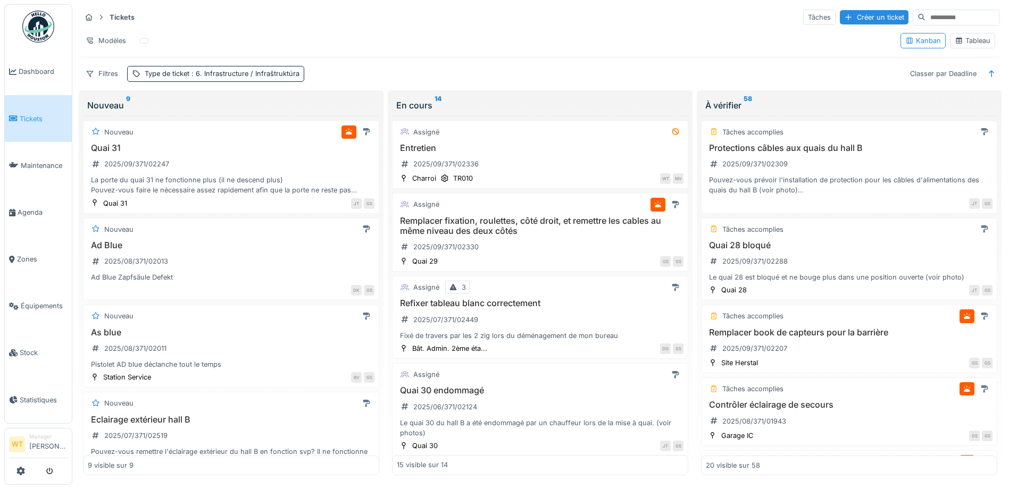
click at [32, 301] on span "Équipements" at bounding box center [44, 306] width 47 height 10
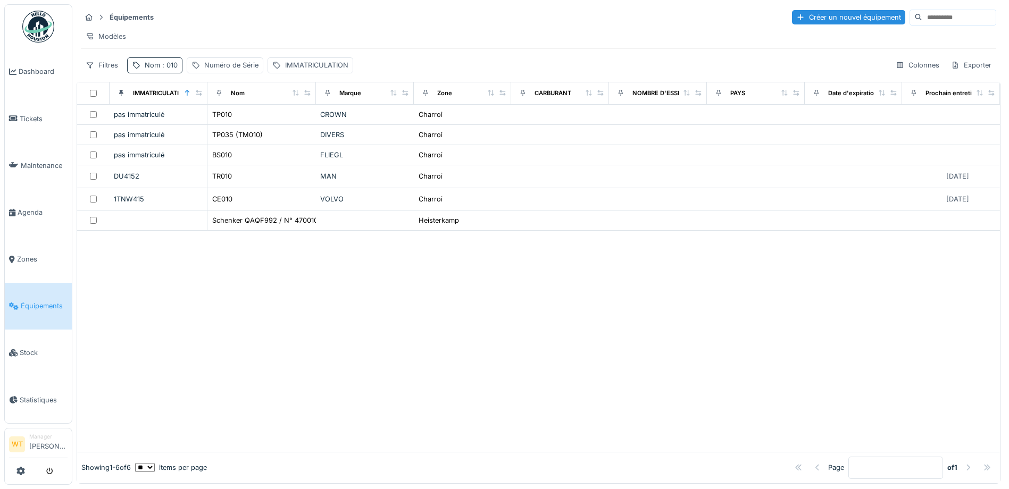
click at [152, 70] on div "Nom : 010" at bounding box center [161, 65] width 33 height 10
click at [229, 125] on icon at bounding box center [225, 124] width 9 height 7
click at [218, 129] on input "Nom" at bounding box center [185, 124] width 106 height 22
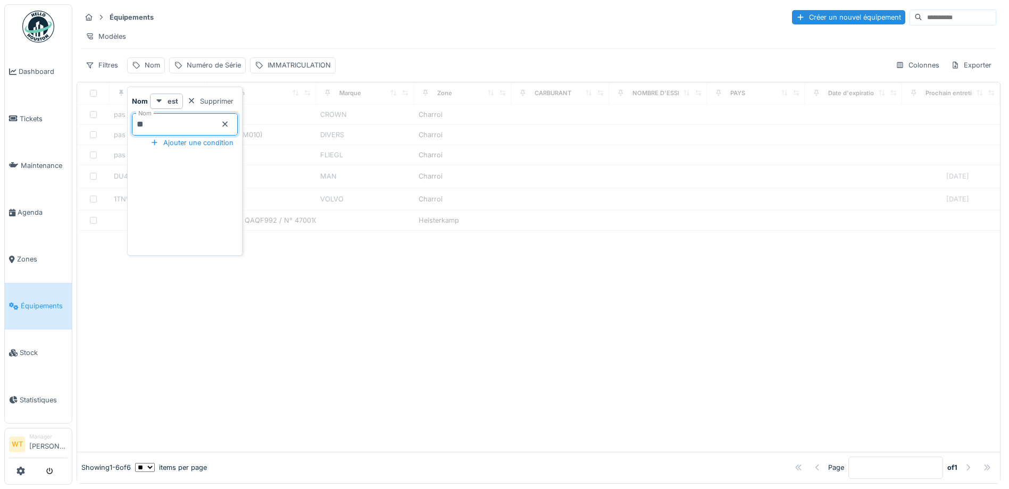
type input "**"
click at [330, 39] on div "Modèles" at bounding box center [538, 36] width 915 height 15
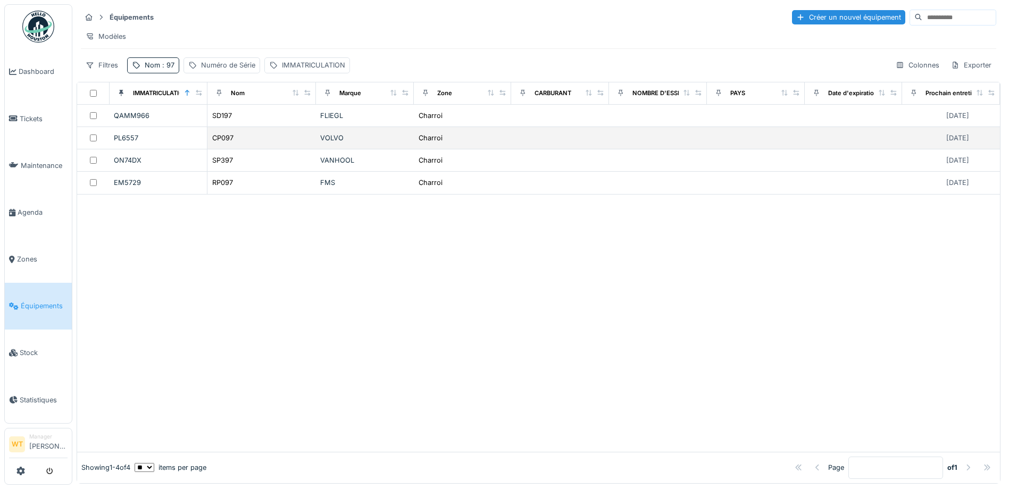
click at [260, 144] on div "CP097" at bounding box center [262, 137] width 100 height 11
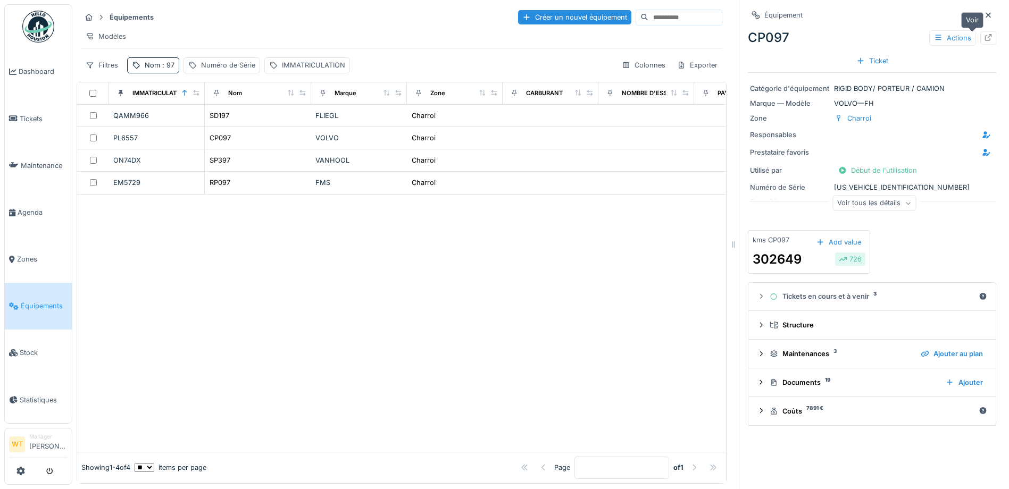
click at [984, 37] on icon at bounding box center [988, 37] width 9 height 7
drag, startPoint x: 151, startPoint y: 74, endPoint x: 155, endPoint y: 79, distance: 6.8
click at [152, 70] on div "Nom : 97" at bounding box center [160, 65] width 30 height 10
click at [229, 121] on icon at bounding box center [225, 124] width 9 height 7
click at [216, 125] on input "Nom" at bounding box center [185, 124] width 106 height 22
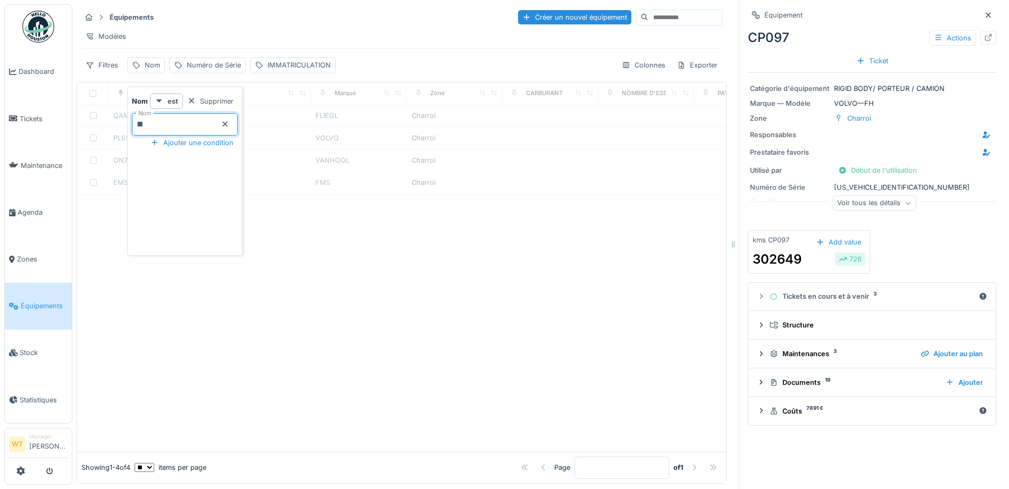
type input "**"
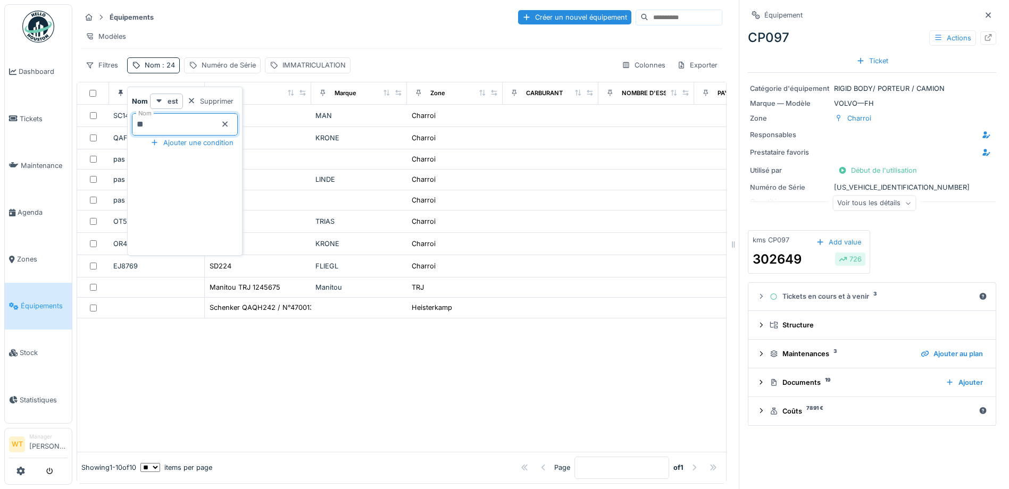
click at [268, 34] on div "Modèles" at bounding box center [401, 36] width 641 height 15
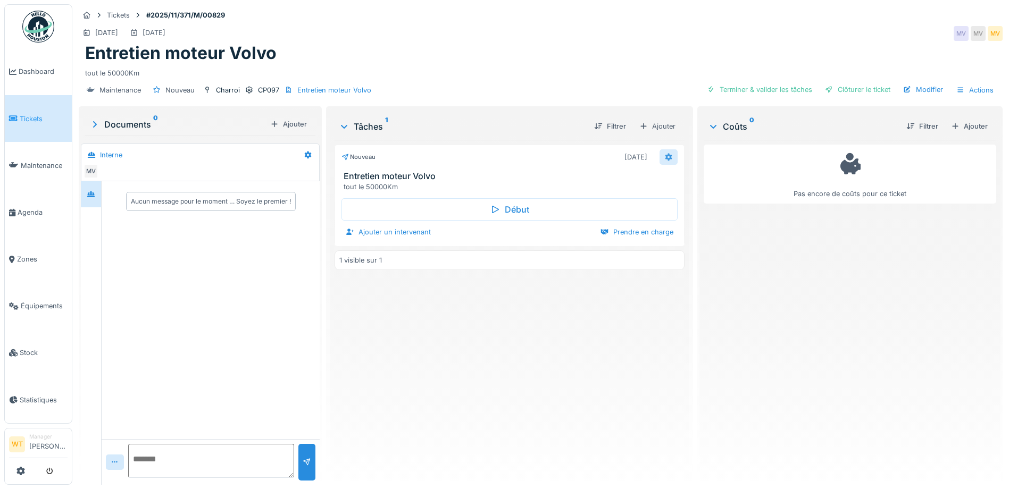
click at [665, 155] on icon at bounding box center [668, 157] width 7 height 7
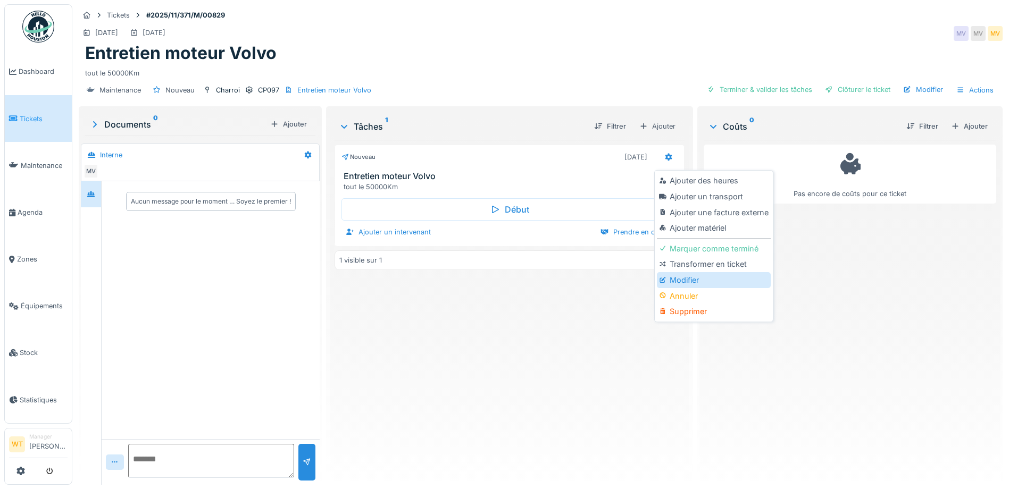
click at [681, 283] on div "Modifier" at bounding box center [713, 280] width 113 height 16
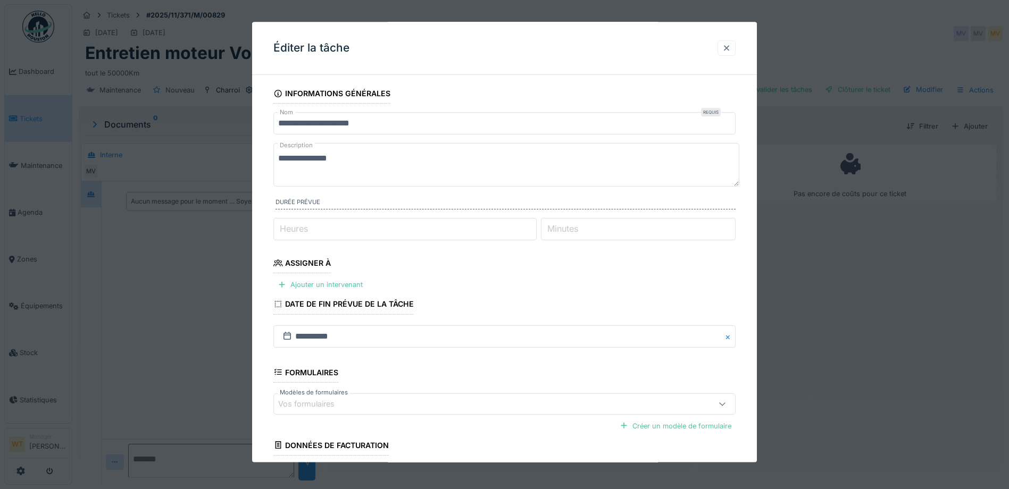
click at [731, 52] on div at bounding box center [726, 48] width 9 height 10
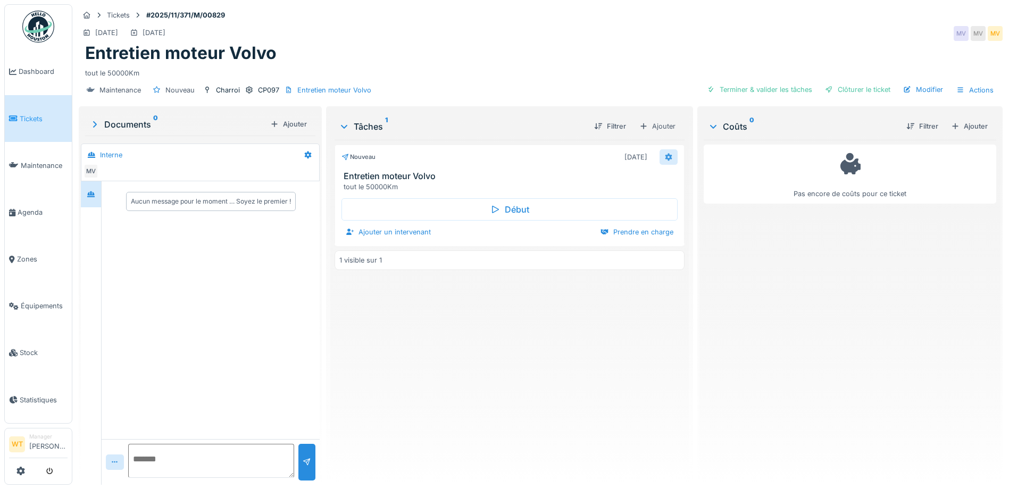
click at [665, 157] on icon at bounding box center [668, 157] width 7 height 7
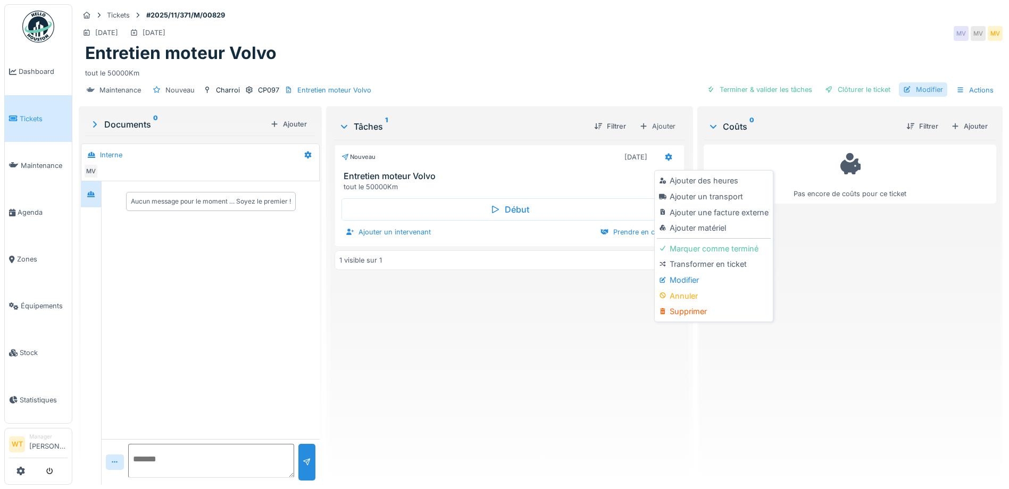
click at [923, 83] on div "Modifier" at bounding box center [923, 89] width 48 height 14
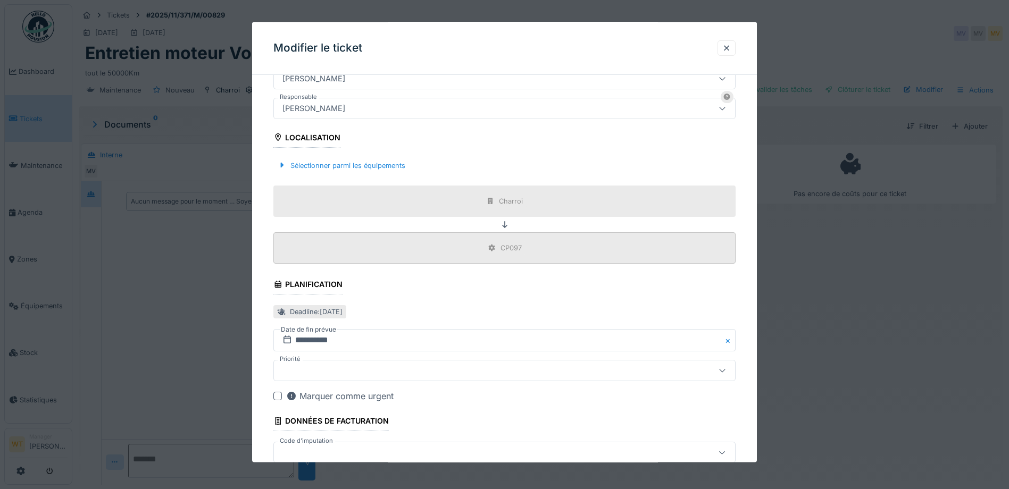
scroll to position [183, 0]
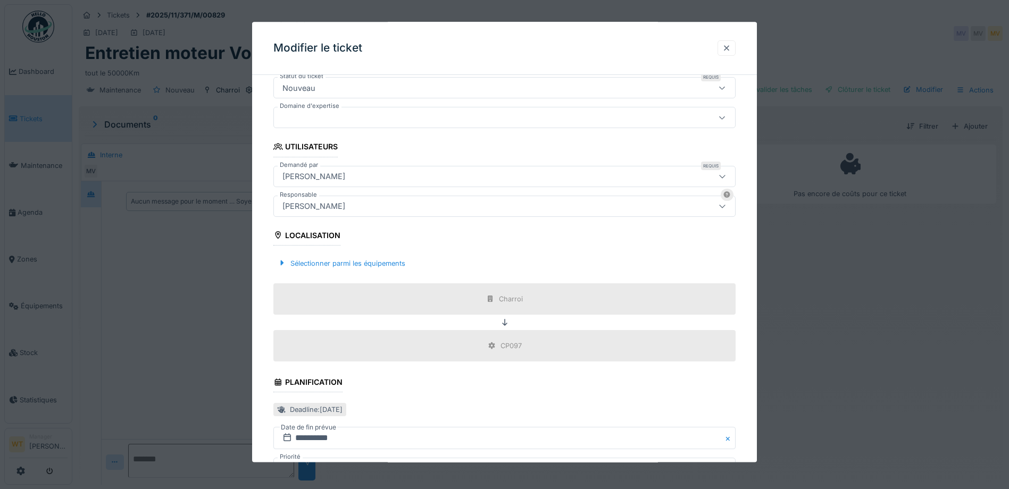
click at [726, 47] on div at bounding box center [726, 48] width 9 height 10
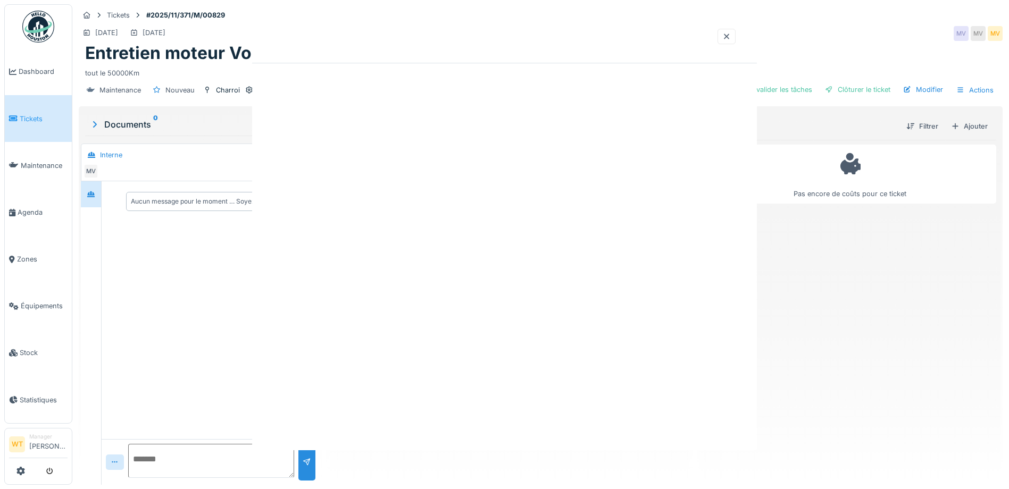
scroll to position [0, 0]
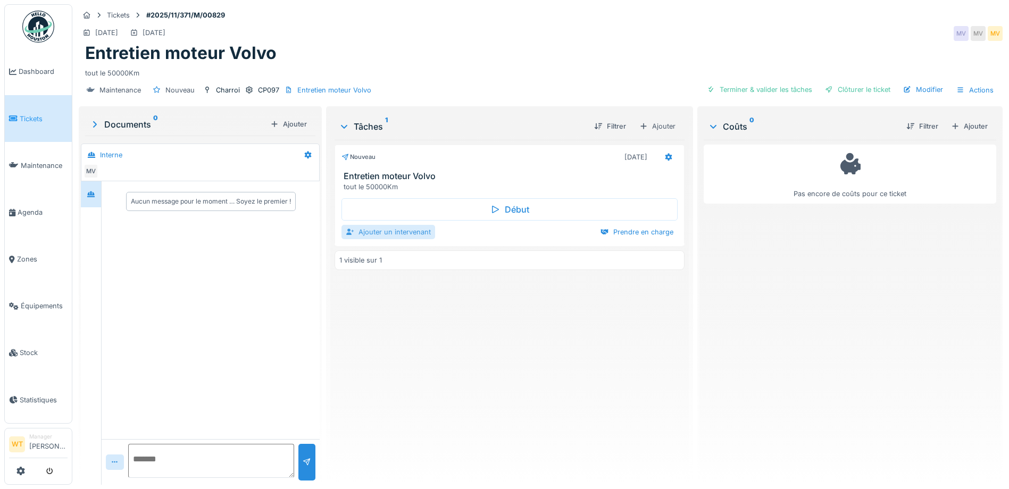
click at [391, 236] on div "Ajouter un intervenant" at bounding box center [388, 232] width 94 height 14
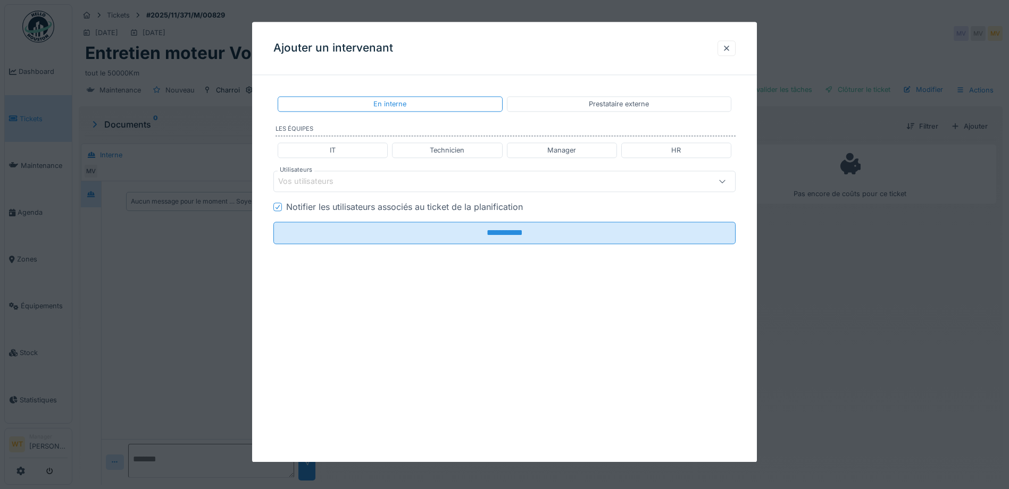
click at [569, 103] on div "Prestataire externe" at bounding box center [619, 103] width 224 height 15
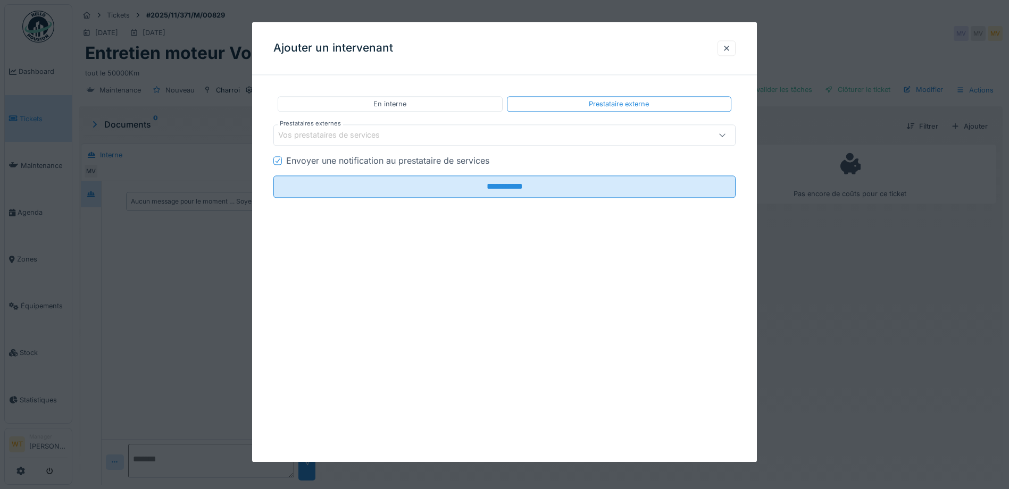
click at [436, 140] on div "Vos prestataires de services" at bounding box center [477, 136] width 398 height 12
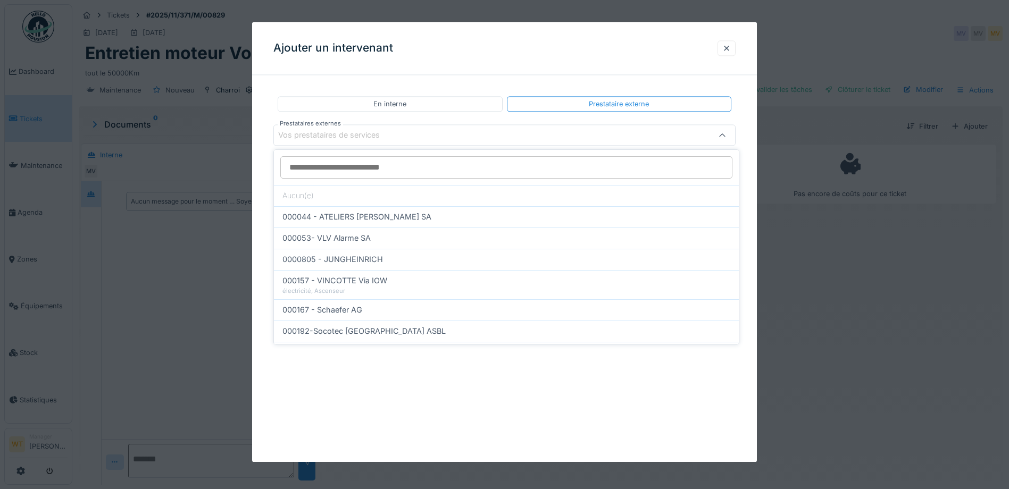
type input "*"
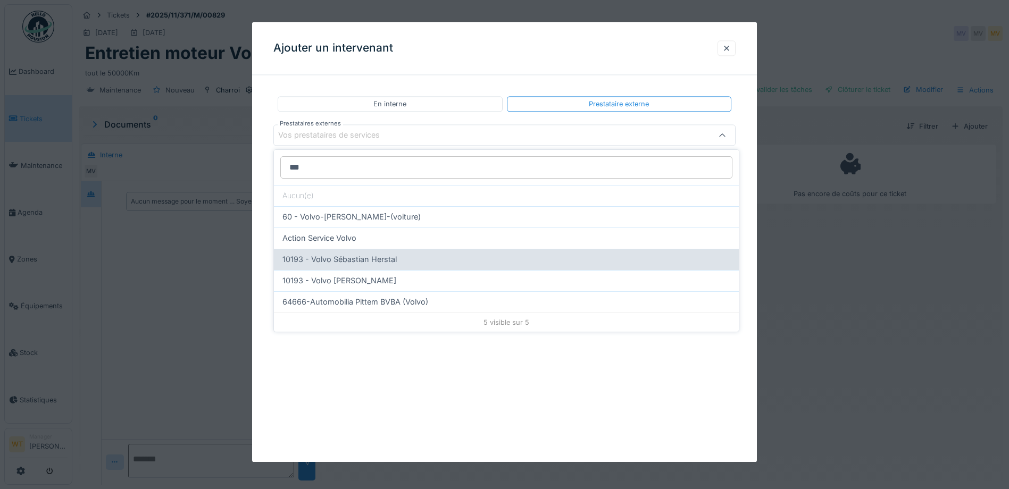
type input "***"
click at [402, 262] on div "10193 - Volvo Sébastian Herstal" at bounding box center [506, 260] width 448 height 12
type input "*****"
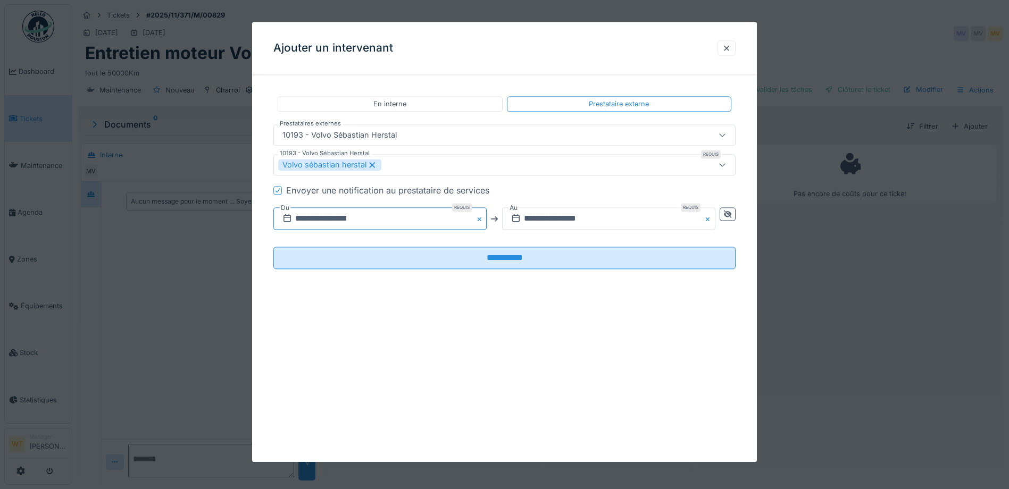
click at [380, 221] on input "**********" at bounding box center [379, 219] width 213 height 22
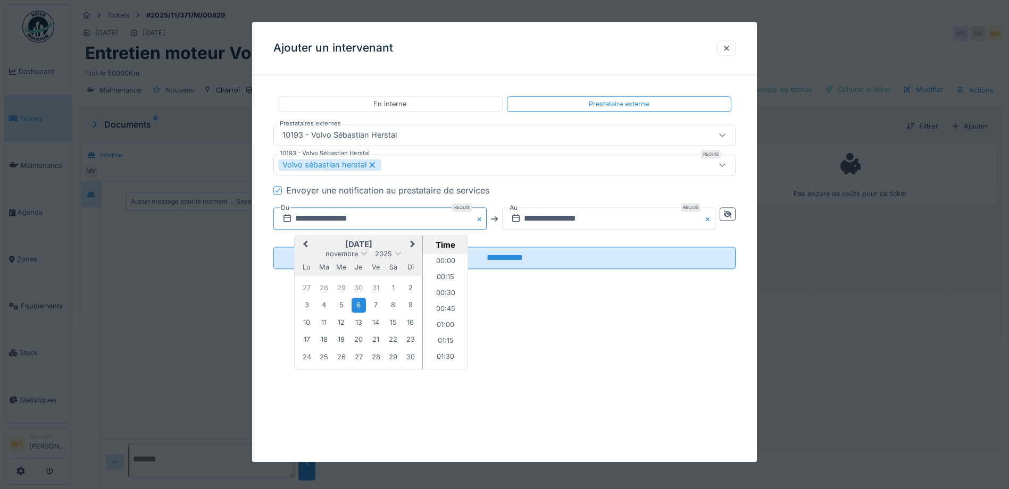
scroll to position [1019, 0]
click at [305, 246] on span "Previous Month" at bounding box center [305, 245] width 0 height 13
click at [305, 245] on span "Previous Month" at bounding box center [305, 245] width 0 height 13
click at [380, 286] on div "5" at bounding box center [376, 288] width 14 height 15
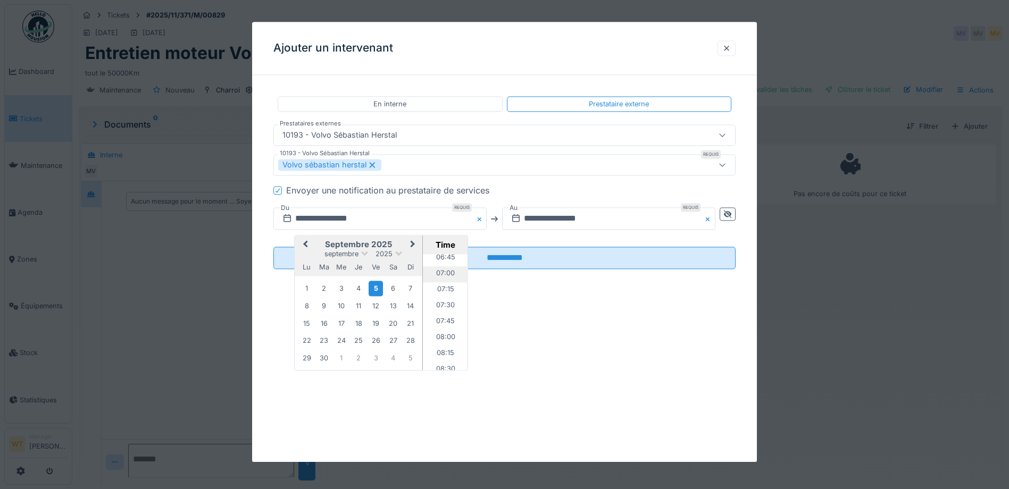
click at [444, 275] on li "07:00" at bounding box center [445, 275] width 45 height 16
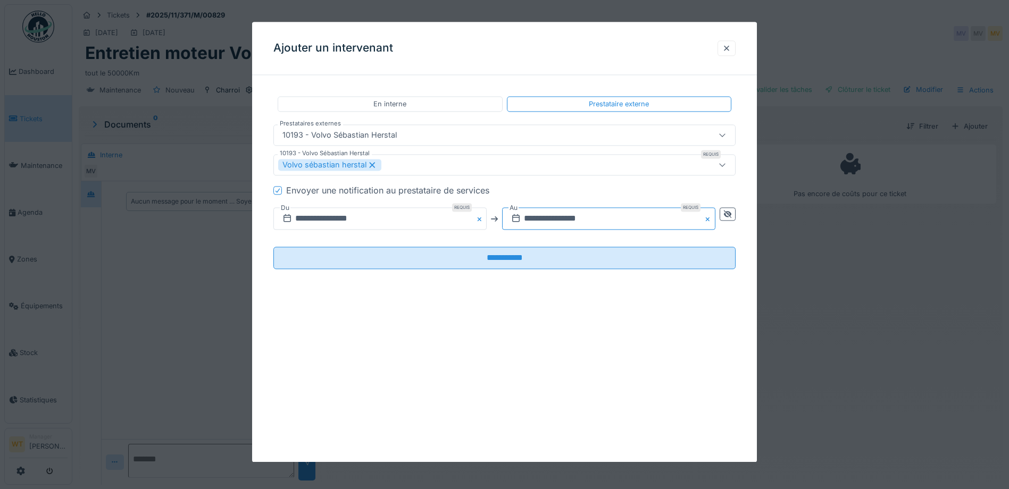
click at [524, 221] on input "**********" at bounding box center [608, 219] width 213 height 22
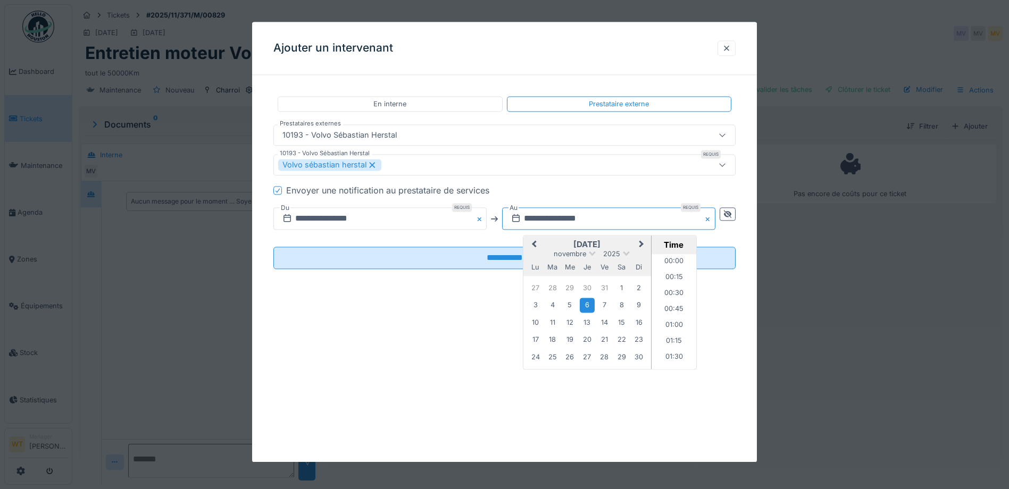
scroll to position [1019, 0]
click at [534, 240] on button "Previous Month" at bounding box center [532, 245] width 17 height 17
click at [534, 244] on span "Previous Month" at bounding box center [534, 245] width 0 height 13
click at [626, 288] on div "6" at bounding box center [621, 288] width 14 height 14
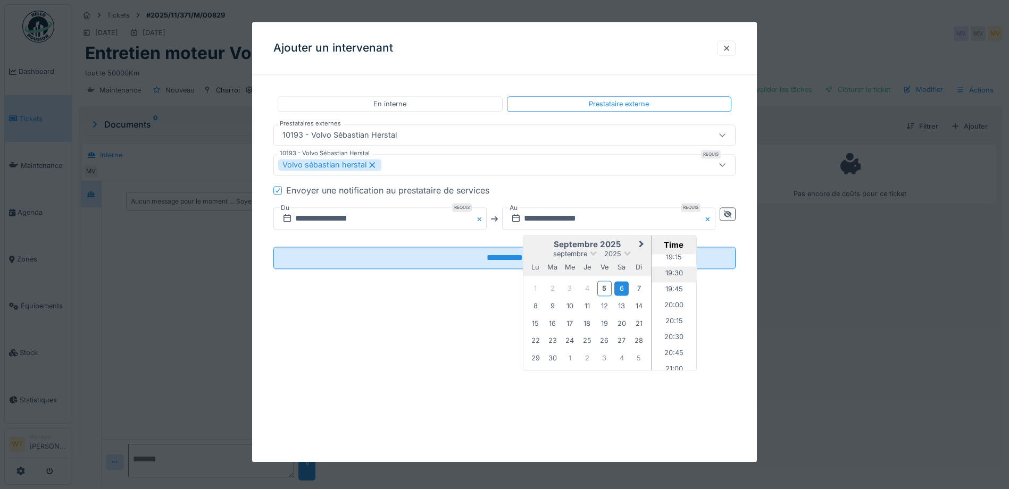
click at [674, 274] on li "19:30" at bounding box center [673, 275] width 45 height 16
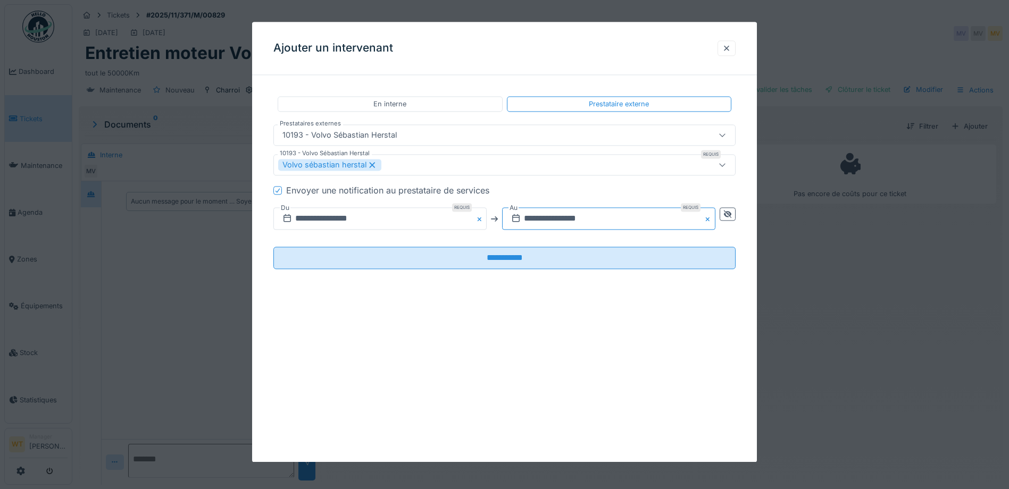
click at [629, 222] on input "**********" at bounding box center [608, 219] width 213 height 22
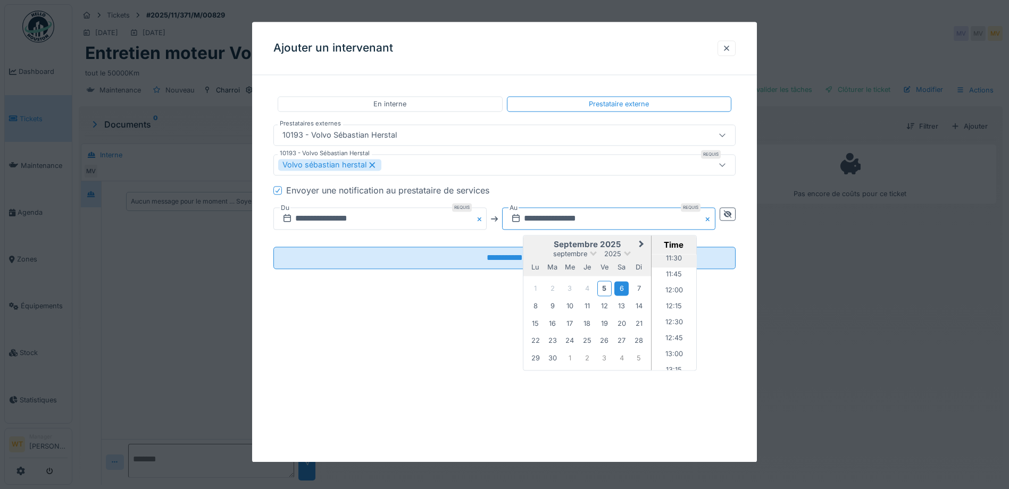
scroll to position [716, 0]
click at [671, 306] on li "12:00" at bounding box center [673, 313] width 45 height 16
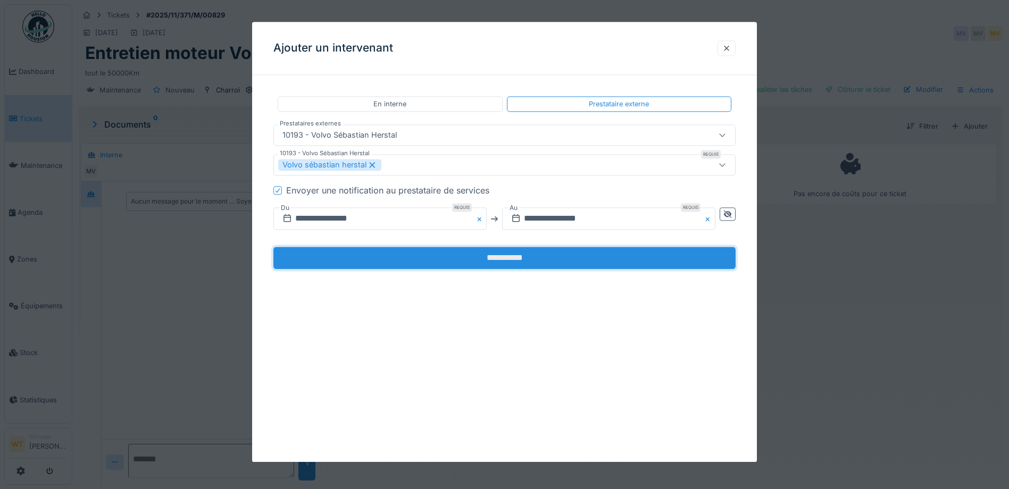
click at [493, 256] on input "**********" at bounding box center [504, 258] width 462 height 22
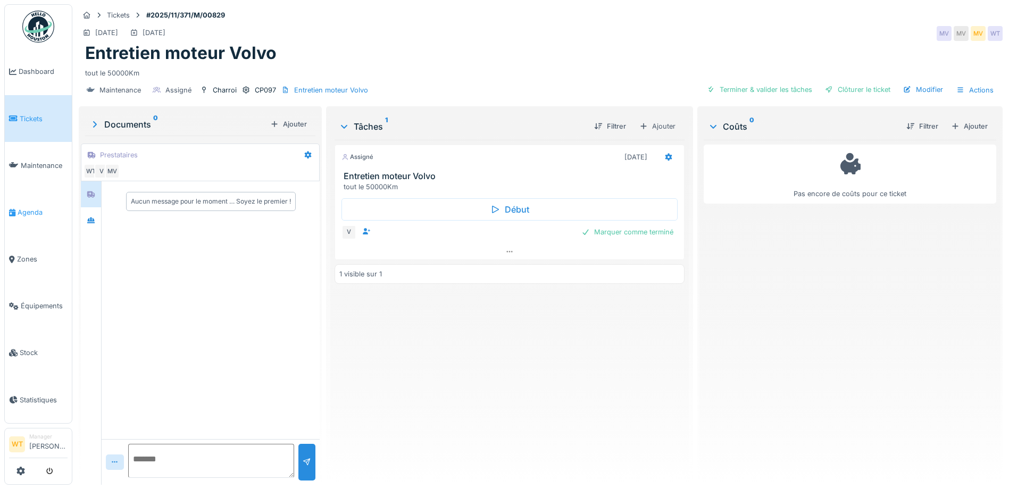
click at [19, 217] on link "Agenda" at bounding box center [38, 212] width 67 height 47
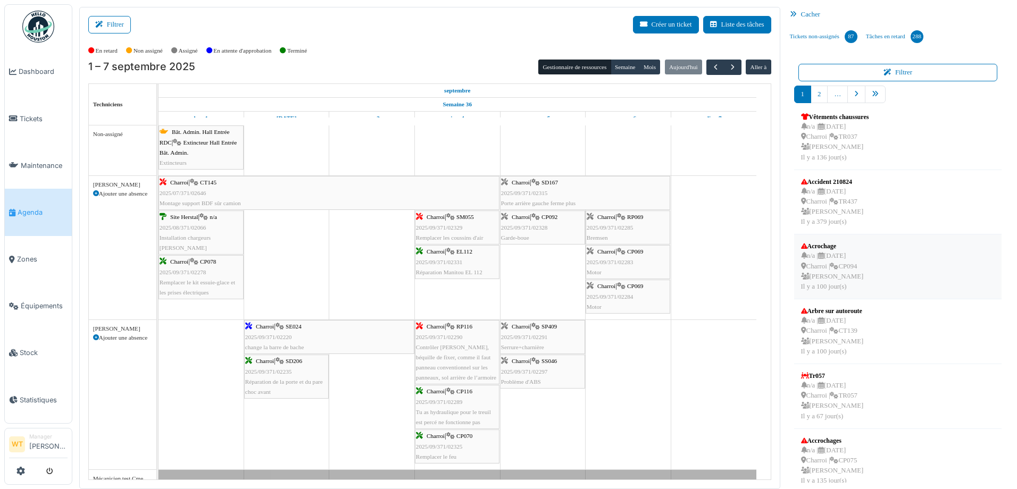
scroll to position [277, 0]
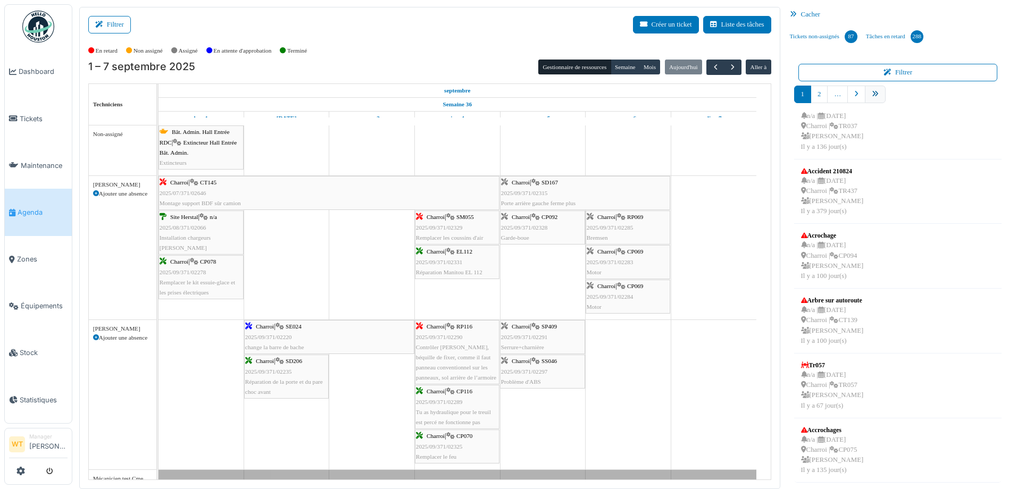
click at [872, 91] on icon "pager" at bounding box center [875, 94] width 7 height 7
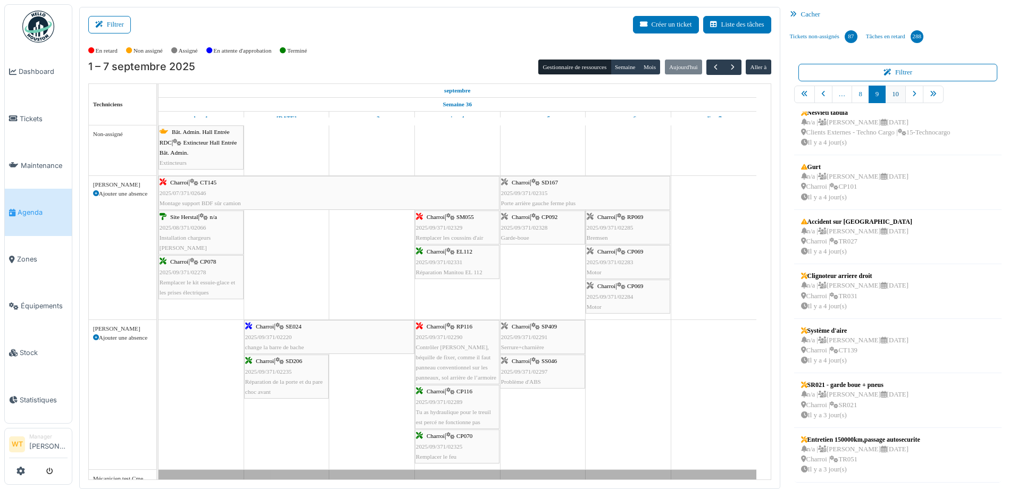
click at [887, 97] on link "10" at bounding box center [895, 95] width 21 height 18
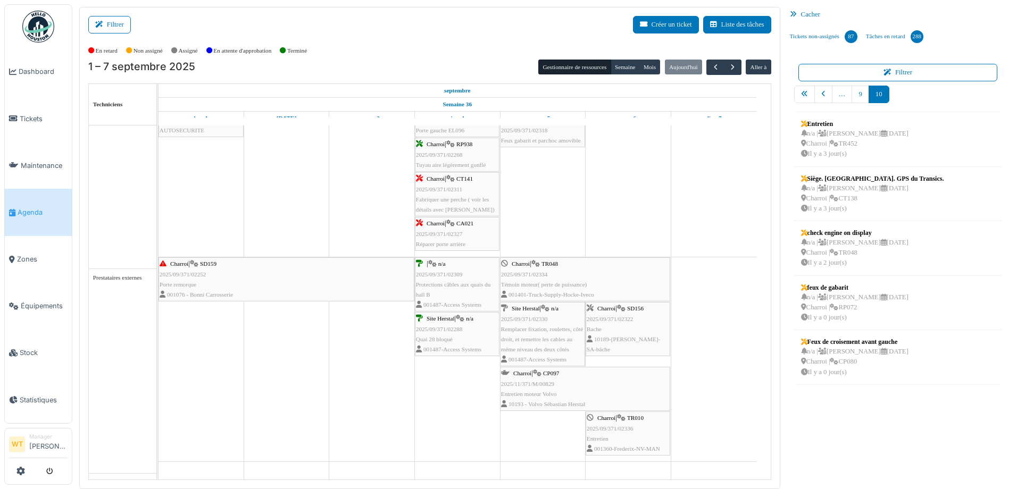
scroll to position [937, 0]
click at [35, 115] on span "Tickets" at bounding box center [44, 119] width 48 height 10
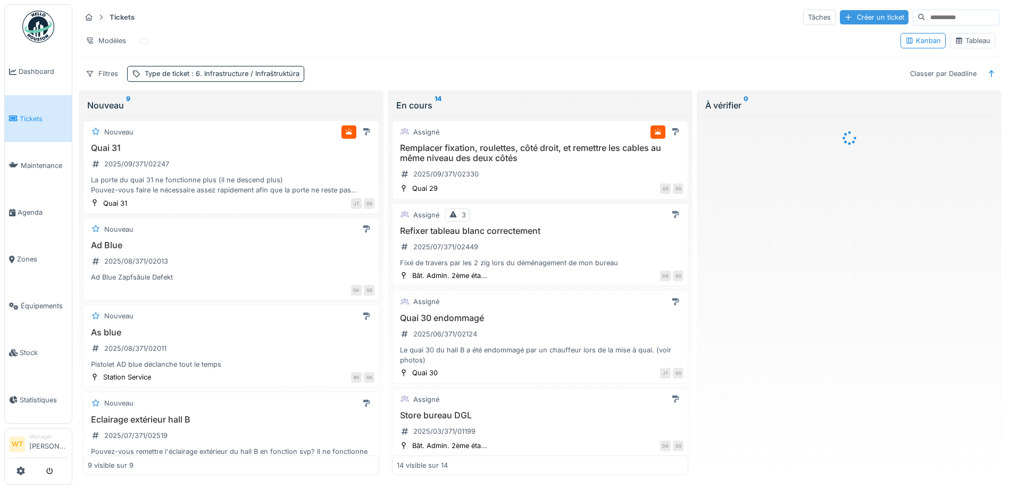
click at [840, 14] on div "Créer un ticket" at bounding box center [874, 17] width 69 height 14
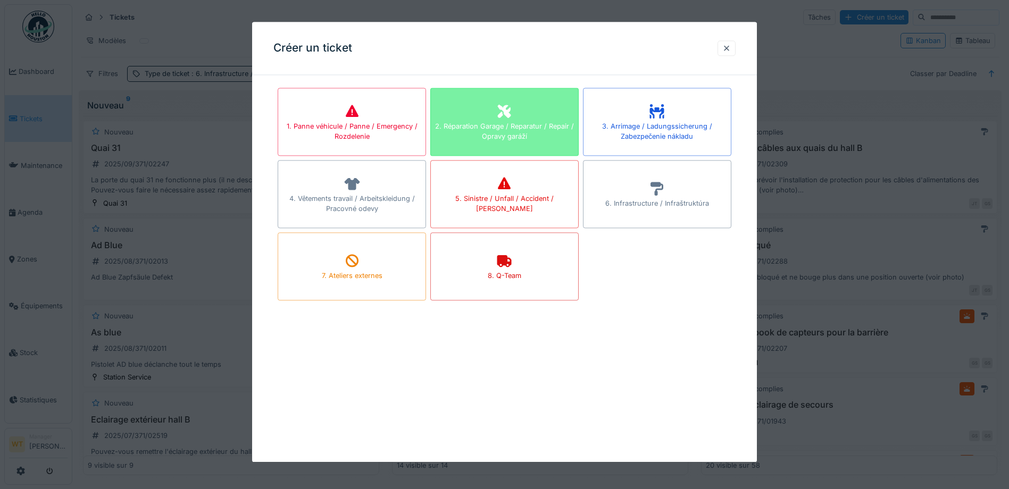
click at [525, 138] on div "2. Réparation Garage / Reparatur / Repair / Opravy garáží" at bounding box center [504, 131] width 147 height 20
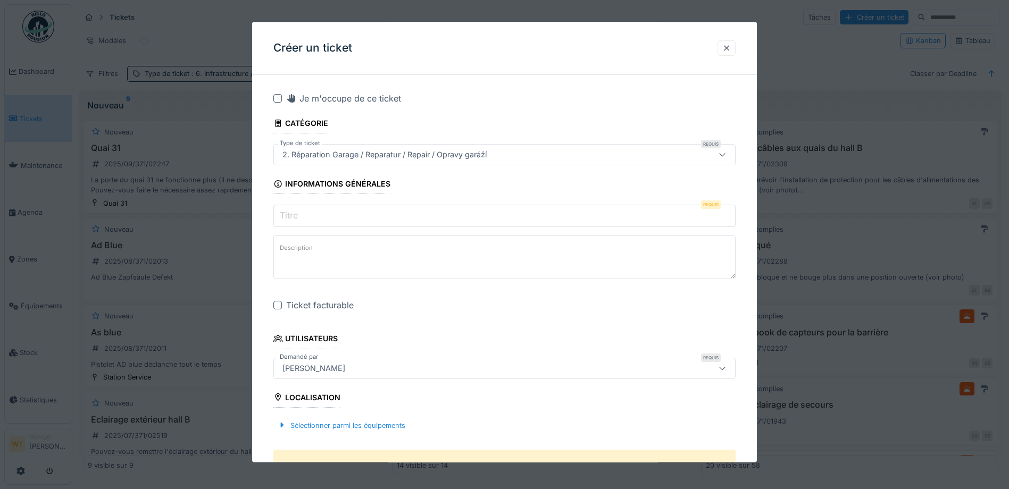
click at [731, 50] on div at bounding box center [726, 48] width 9 height 10
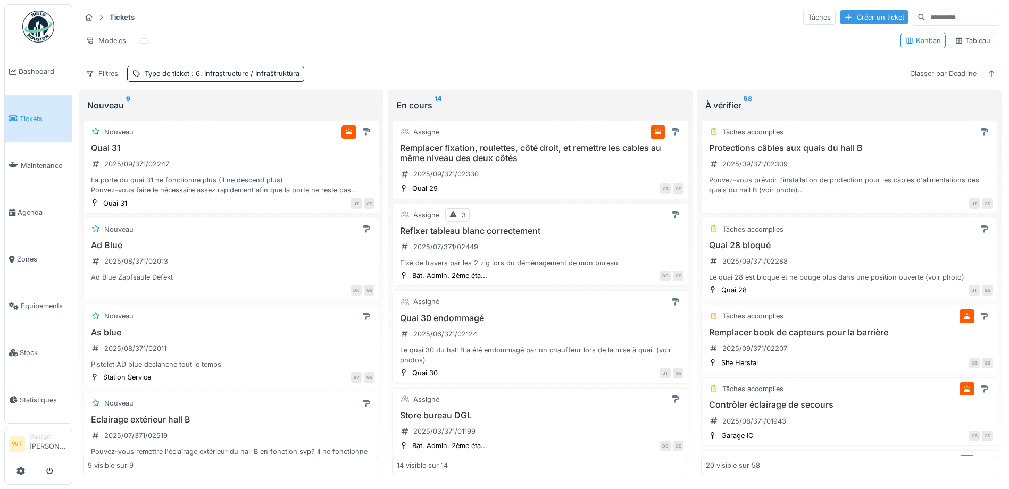
click at [840, 13] on div "Créer un ticket" at bounding box center [874, 17] width 69 height 14
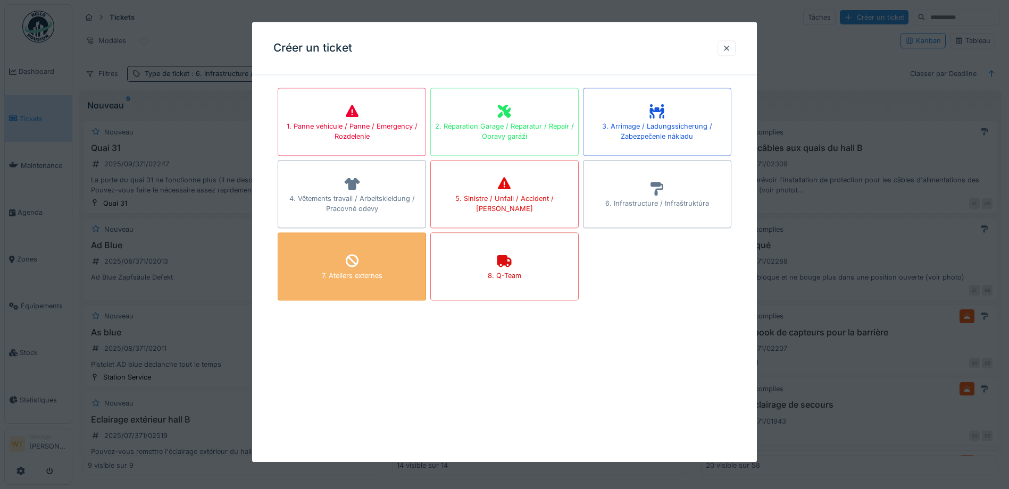
click at [405, 271] on div "7. Ateliers externes" at bounding box center [352, 266] width 148 height 68
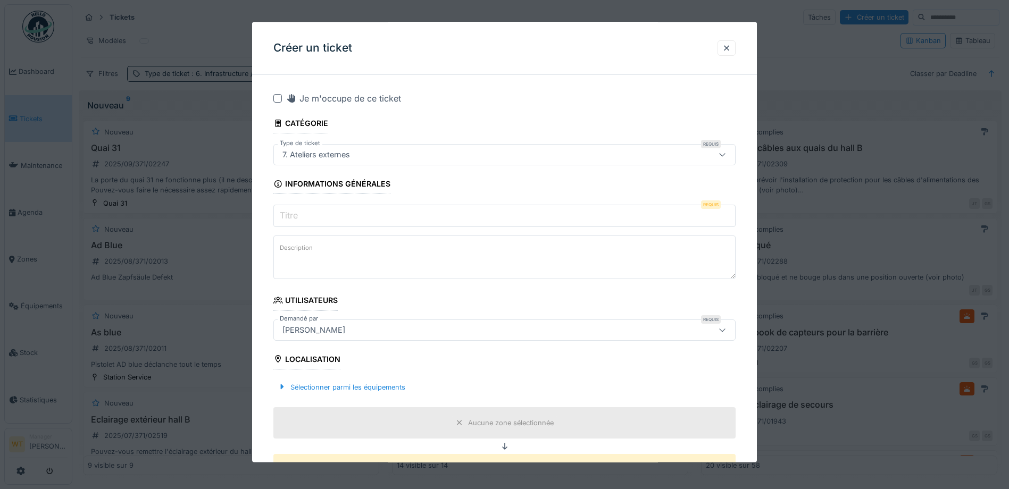
click at [369, 211] on input "Titre" at bounding box center [504, 216] width 462 height 22
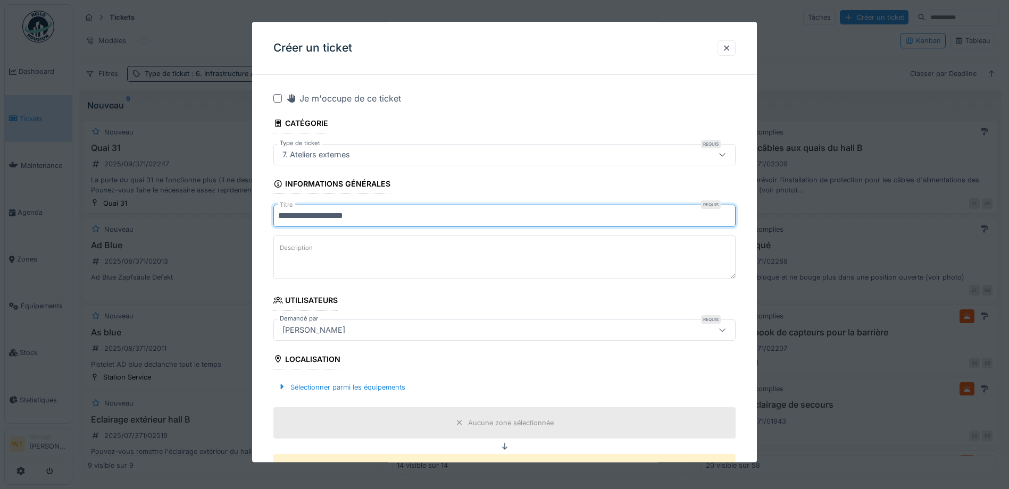
scroll to position [106, 0]
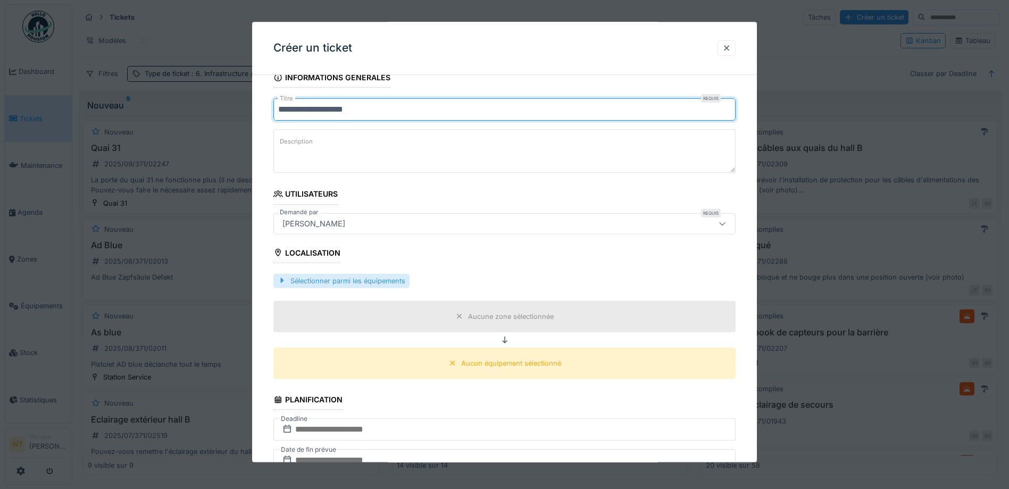
type input "**********"
drag, startPoint x: 349, startPoint y: 282, endPoint x: 370, endPoint y: 282, distance: 21.3
click at [349, 282] on div "Sélectionner parmi les équipements" at bounding box center [341, 281] width 136 height 14
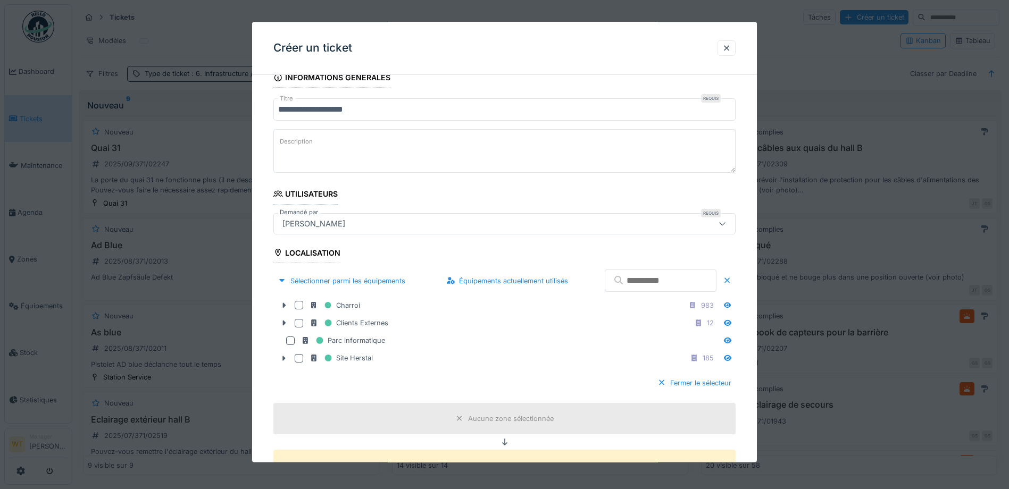
click at [605, 279] on input "text" at bounding box center [661, 281] width 112 height 22
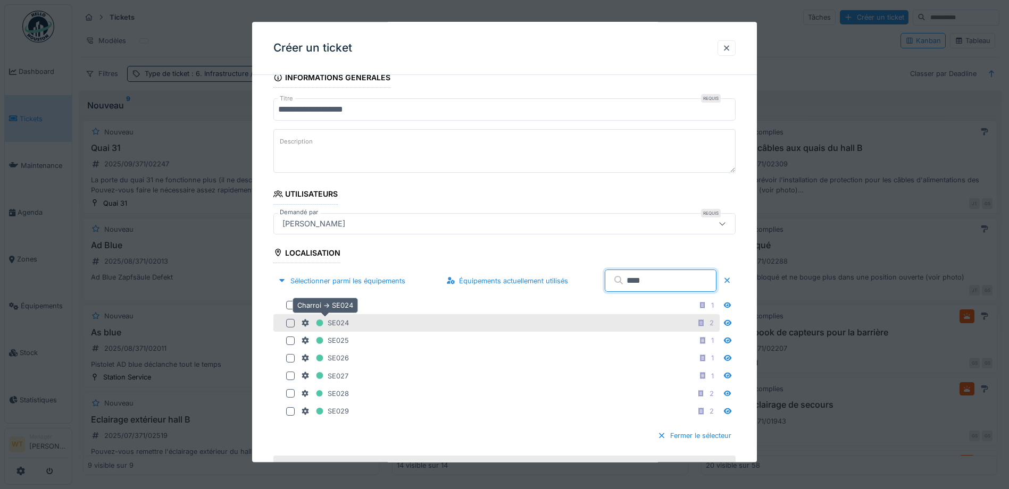
type input "****"
click at [331, 328] on div "SE024" at bounding box center [325, 322] width 48 height 13
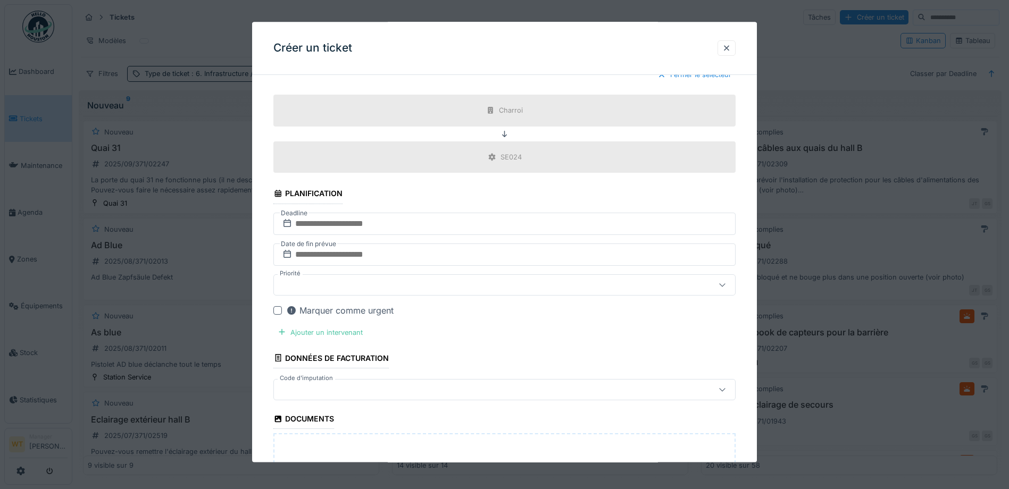
scroll to position [479, 0]
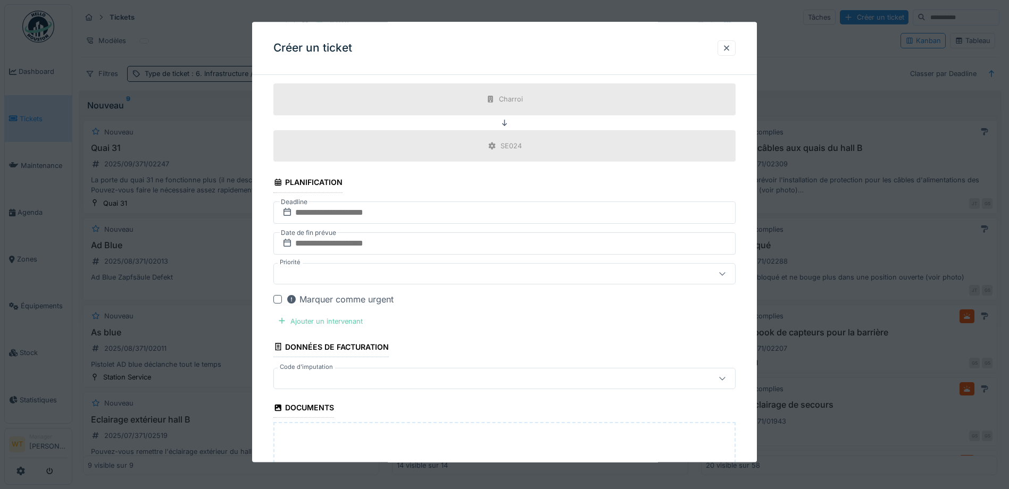
click at [357, 325] on div "Ajouter un intervenant" at bounding box center [320, 321] width 94 height 14
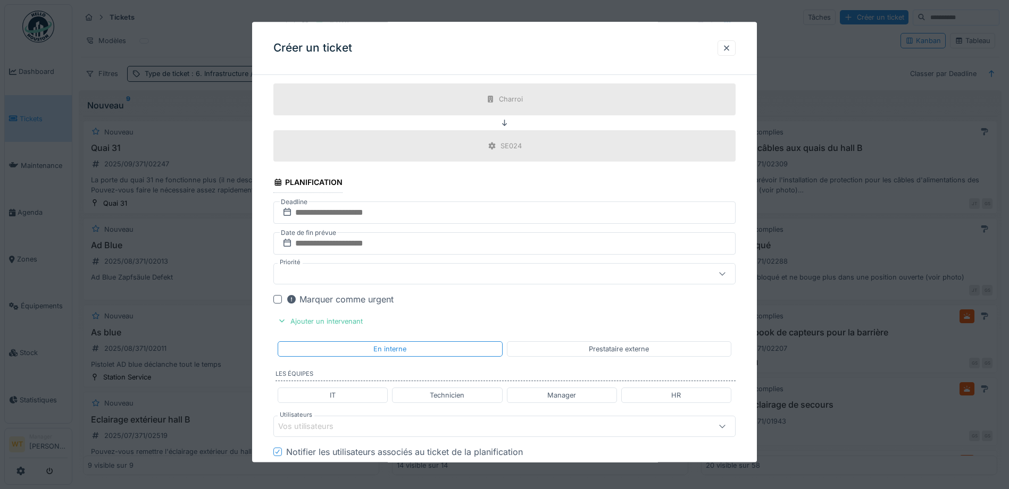
click at [517, 349] on div "Prestataire externe" at bounding box center [619, 348] width 224 height 15
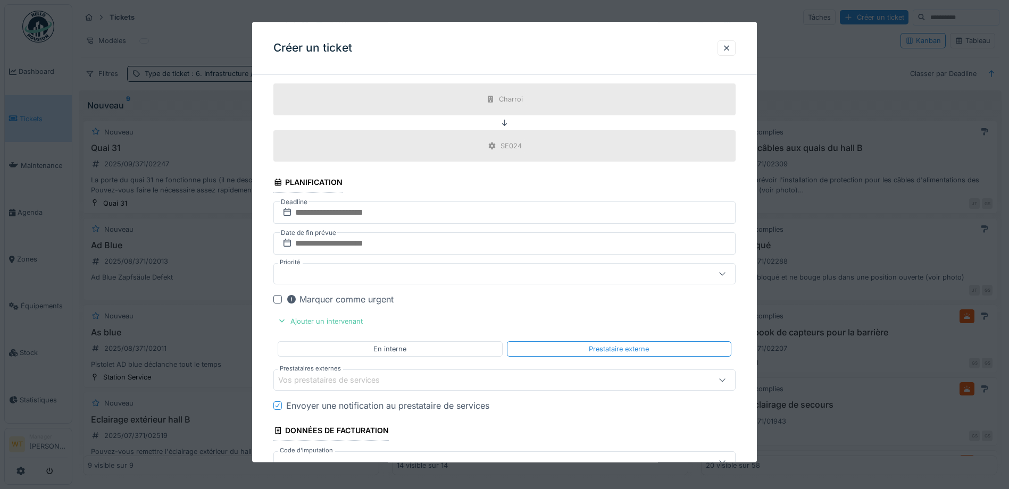
click at [380, 386] on div "Vos prestataires de services" at bounding box center [336, 381] width 116 height 12
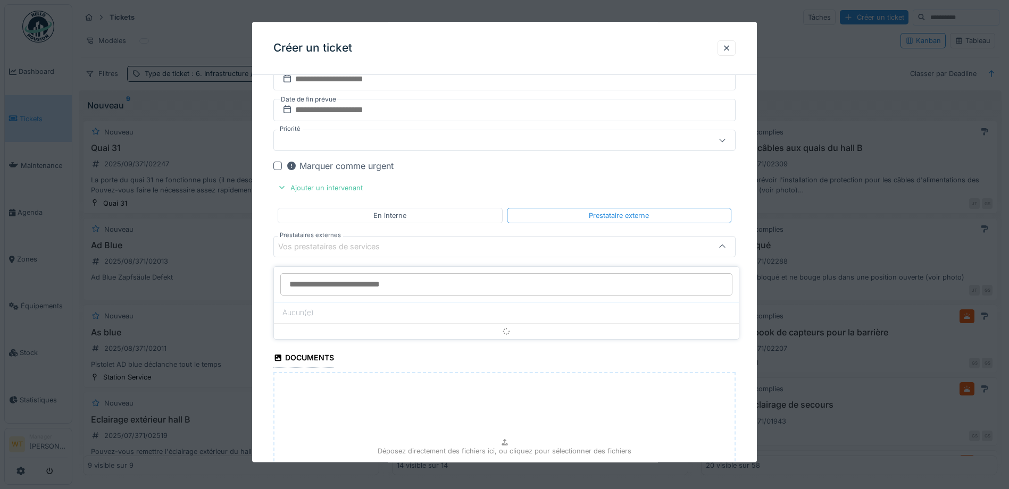
scroll to position [617, 0]
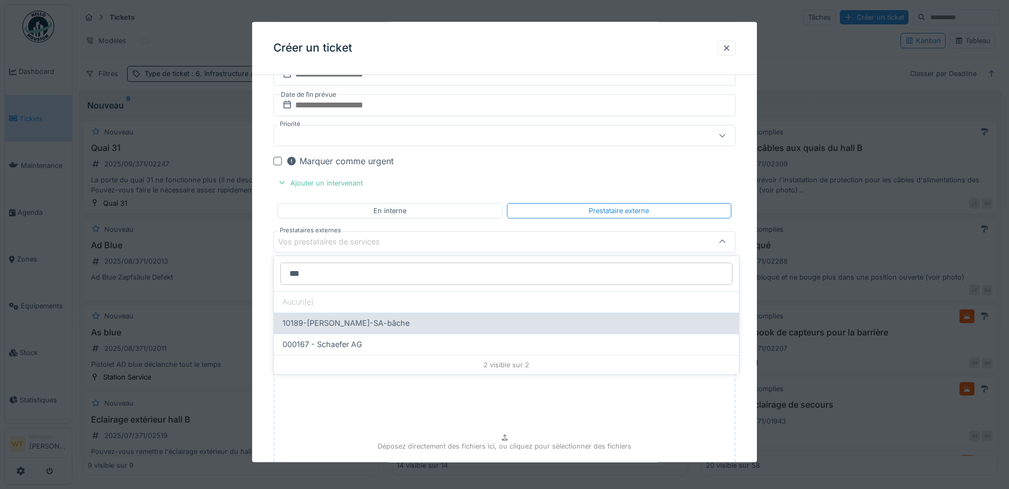
type input "***"
click at [377, 322] on span "10189-[PERSON_NAME]-SA-[PERSON_NAME]" at bounding box center [345, 323] width 127 height 12
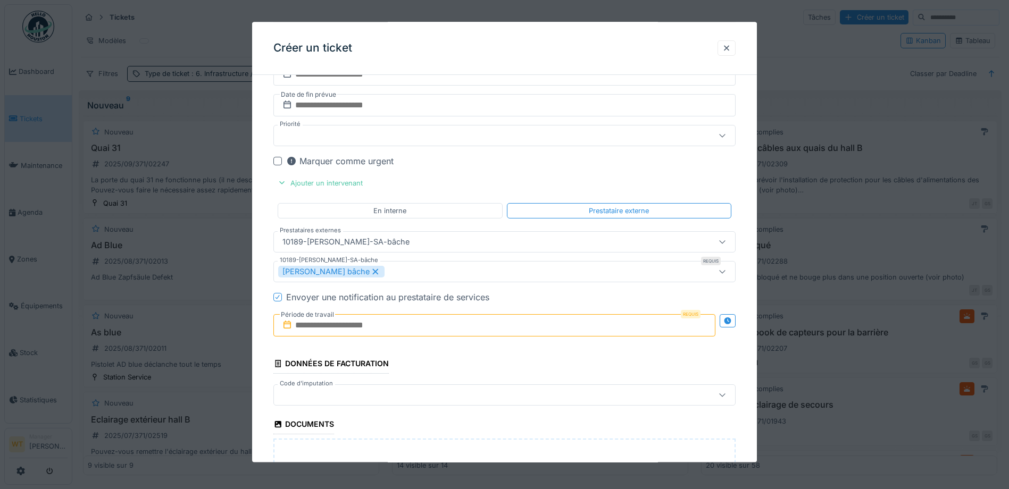
type input "*****"
click at [387, 327] on input "text" at bounding box center [494, 325] width 442 height 22
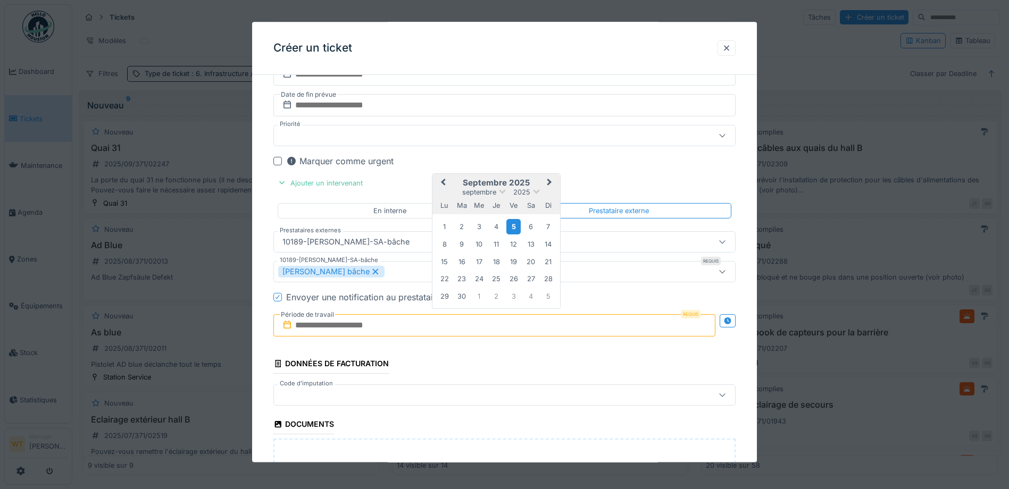
click at [516, 229] on div "5" at bounding box center [513, 226] width 14 height 15
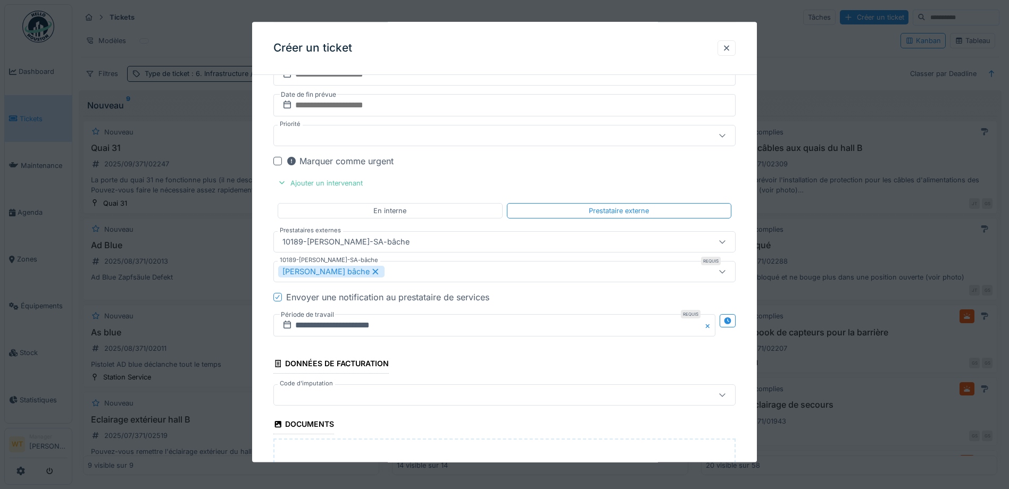
click at [381, 398] on div at bounding box center [477, 395] width 398 height 12
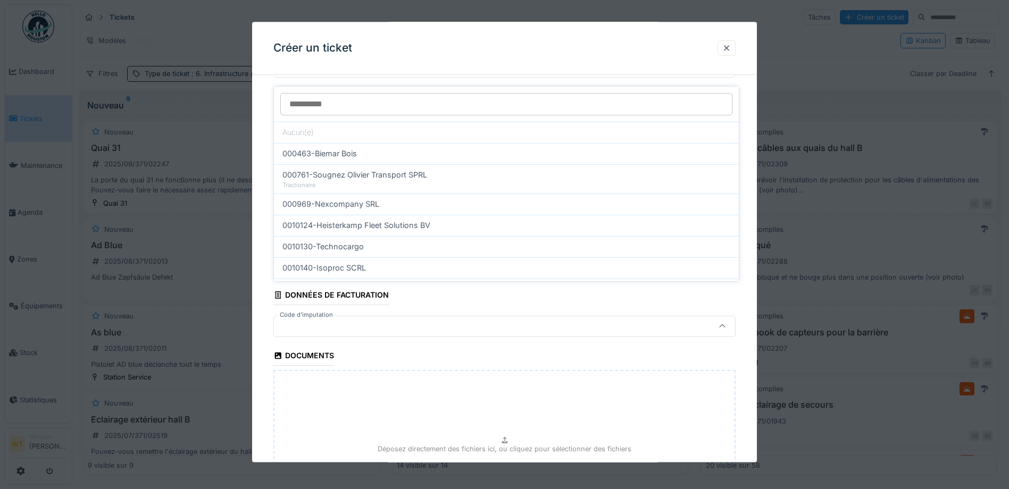
scroll to position [770, 0]
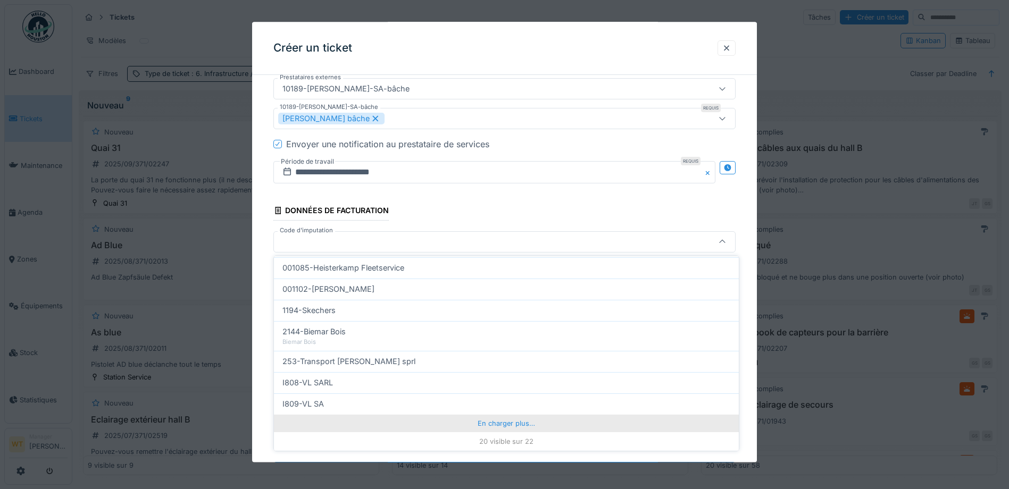
click at [481, 421] on div "En charger plus…" at bounding box center [506, 423] width 465 height 17
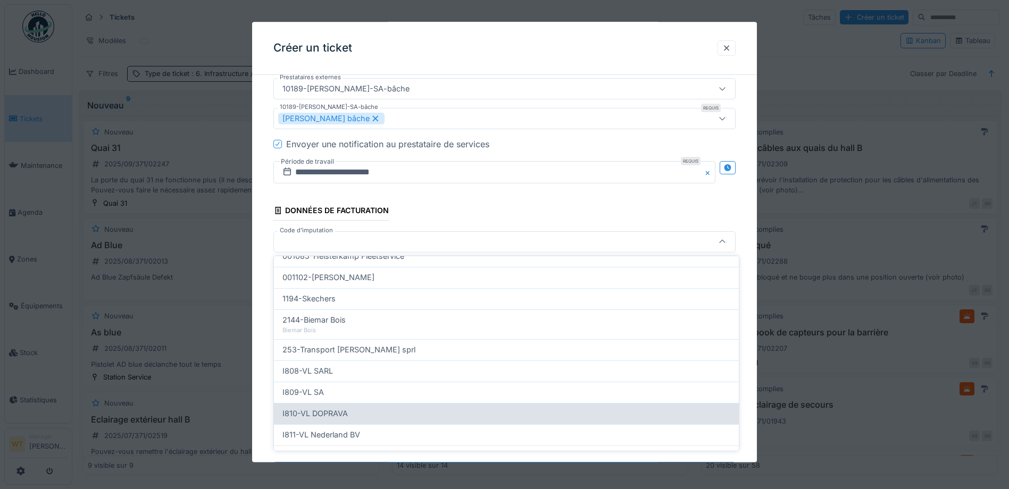
scroll to position [365, 0]
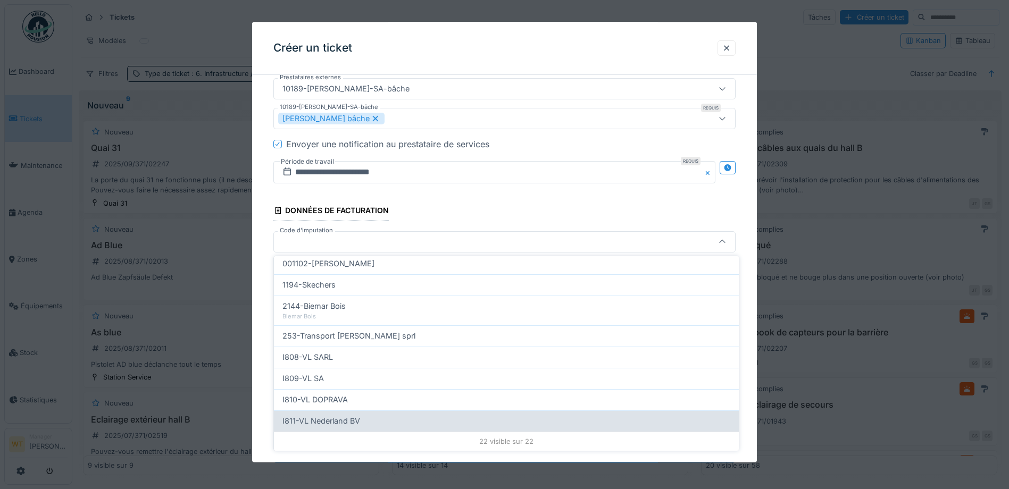
click at [400, 421] on div "I811-VL Nederland BV" at bounding box center [506, 421] width 448 height 12
type input "***"
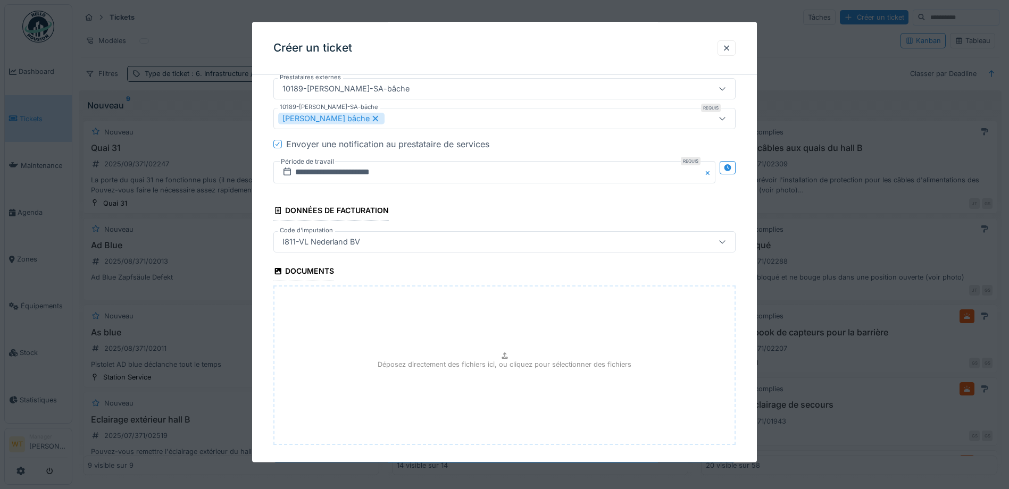
scroll to position [822, 0]
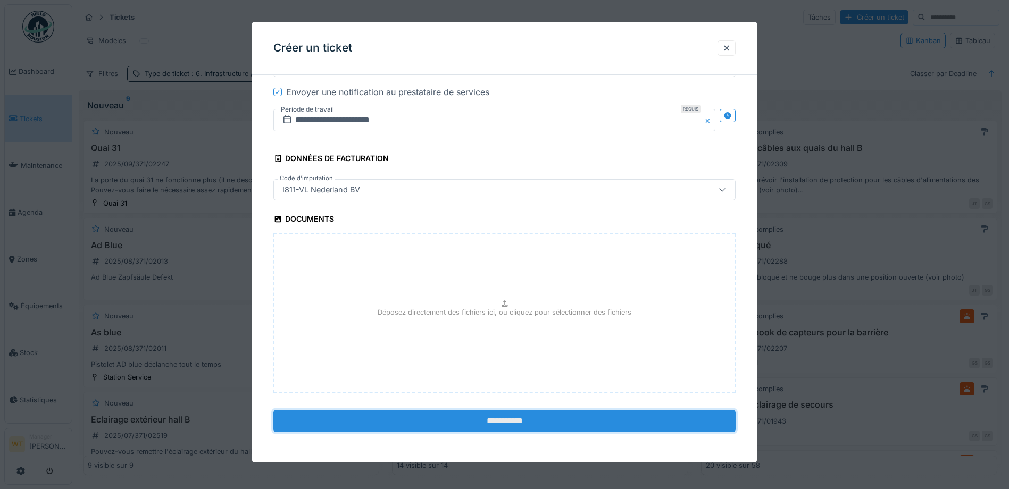
click at [483, 425] on input "**********" at bounding box center [504, 422] width 462 height 22
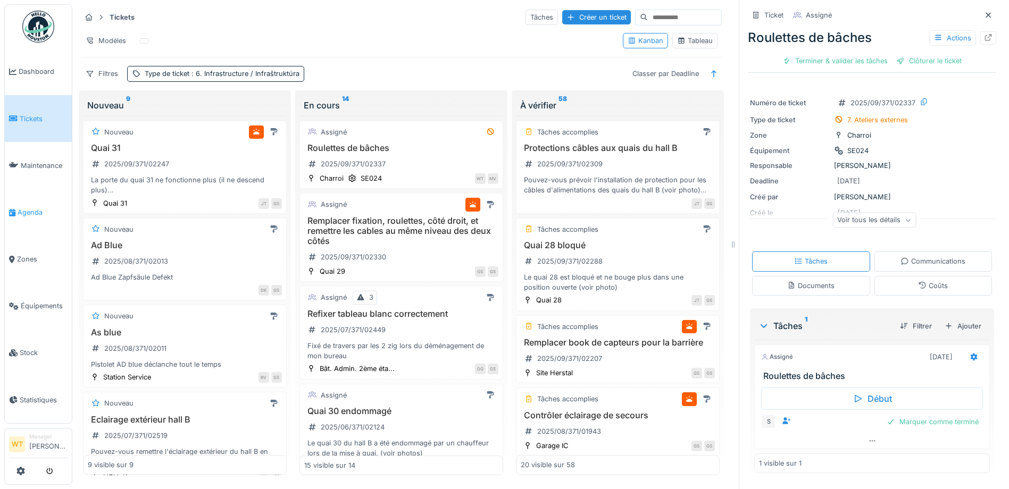
click at [32, 216] on link "Agenda" at bounding box center [38, 212] width 67 height 47
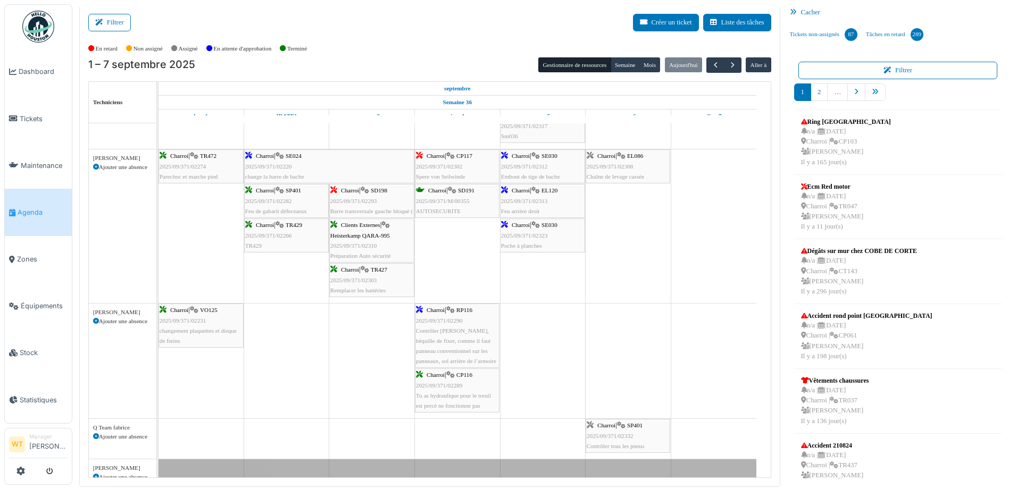
scroll to position [405, 0]
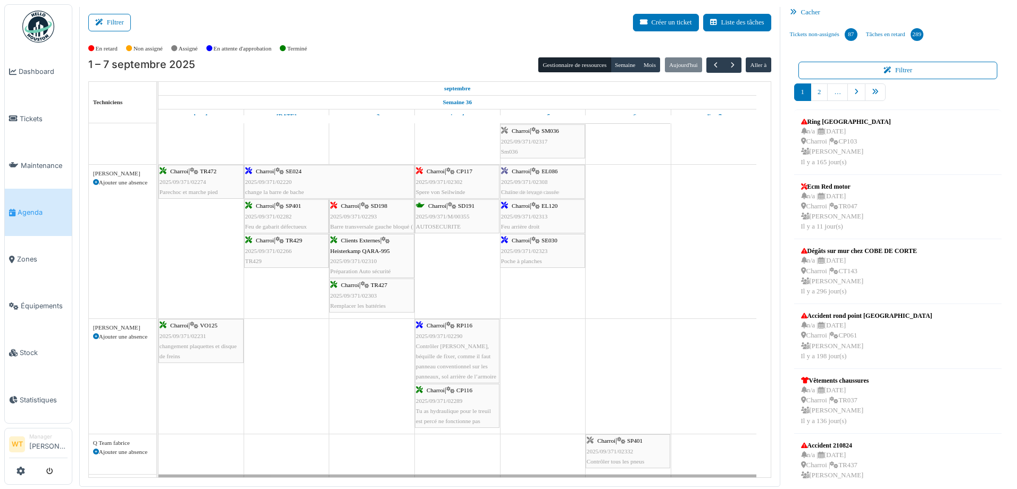
drag, startPoint x: 621, startPoint y: 180, endPoint x: 561, endPoint y: 266, distance: 104.6
click at [158, 267] on div "Charroi | TR472 2025/09/371/02274 [GEOGRAPHIC_DATA] et marche pied [GEOGRAPHIC_…" at bounding box center [158, 242] width 0 height 154
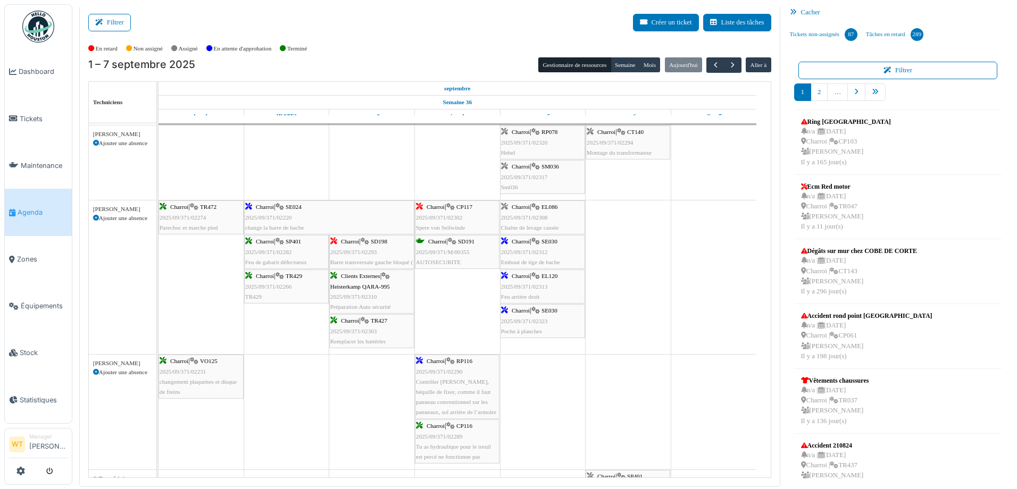
scroll to position [352, 0]
